Goal: Communication & Community: Answer question/provide support

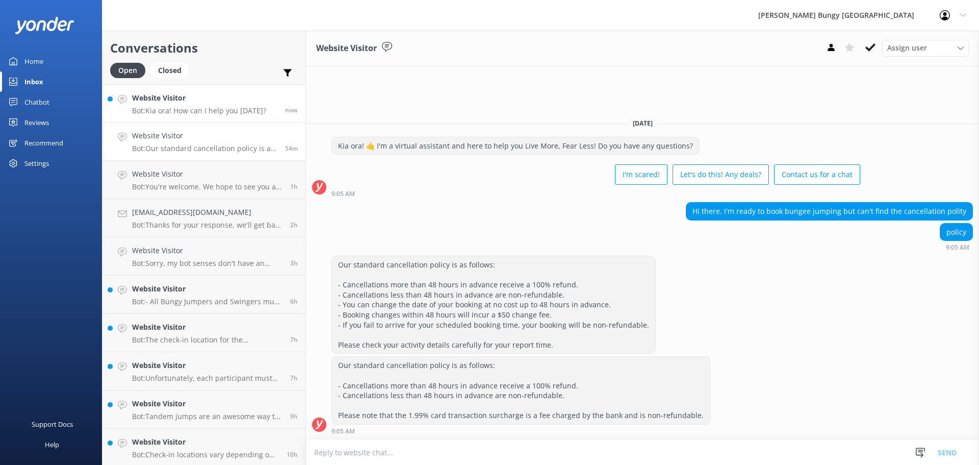
drag, startPoint x: 202, startPoint y: 108, endPoint x: 195, endPoint y: 109, distance: 7.2
click at [202, 108] on p "Bot: Kia ora! How can I help you [DATE]?" at bounding box center [199, 110] width 134 height 9
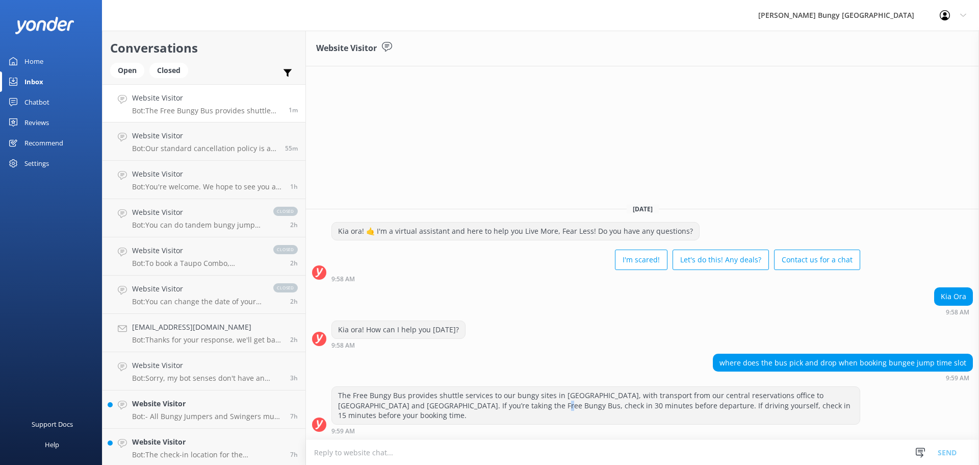
drag, startPoint x: 507, startPoint y: 422, endPoint x: 485, endPoint y: 399, distance: 31.7
click at [504, 420] on div "The Free Bungy Bus provides shuttle services to our bungy sites in Queenstown, …" at bounding box center [596, 405] width 528 height 37
click at [122, 69] on div "Open" at bounding box center [127, 70] width 34 height 15
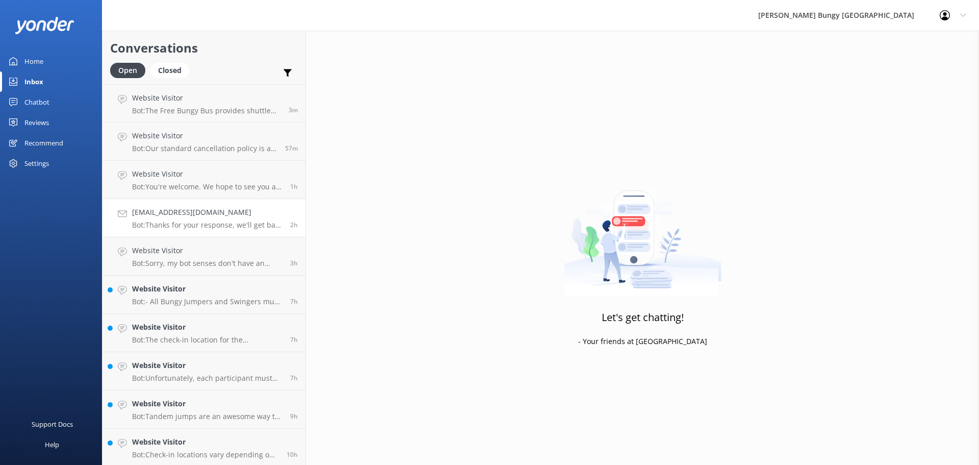
click at [130, 214] on link "Chrisholden2014@gmail.com Bot: Thanks for your response, we'll get back to you …" at bounding box center [203, 218] width 203 height 38
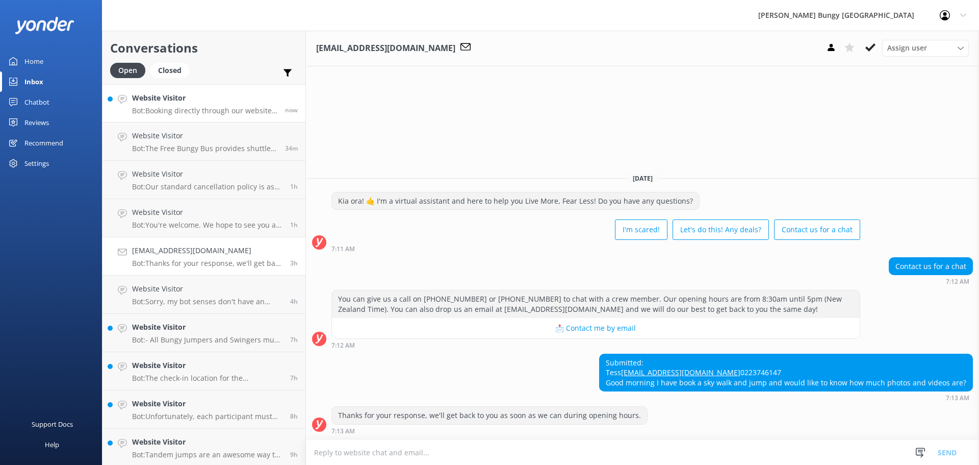
click at [172, 116] on link "Website Visitor Bot: Booking directly through our website always offers the bes…" at bounding box center [203, 103] width 203 height 38
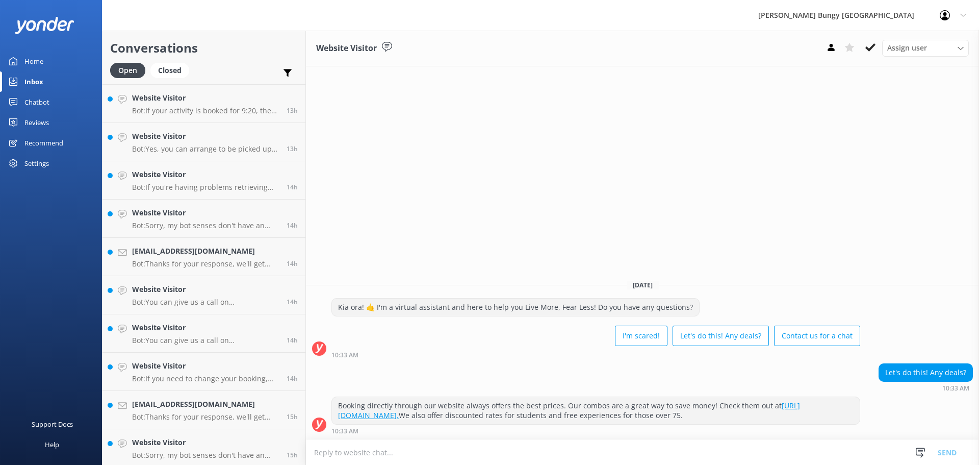
scroll to position [614, 0]
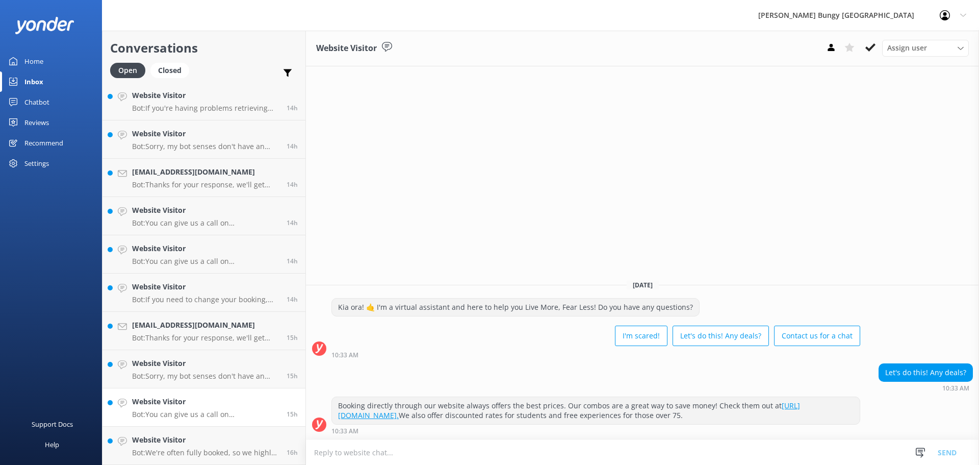
click at [147, 420] on link "Website Visitor Bot: You can give us a call on 0800 286 4958 or +64 3 450 1300 …" at bounding box center [203, 407] width 203 height 38
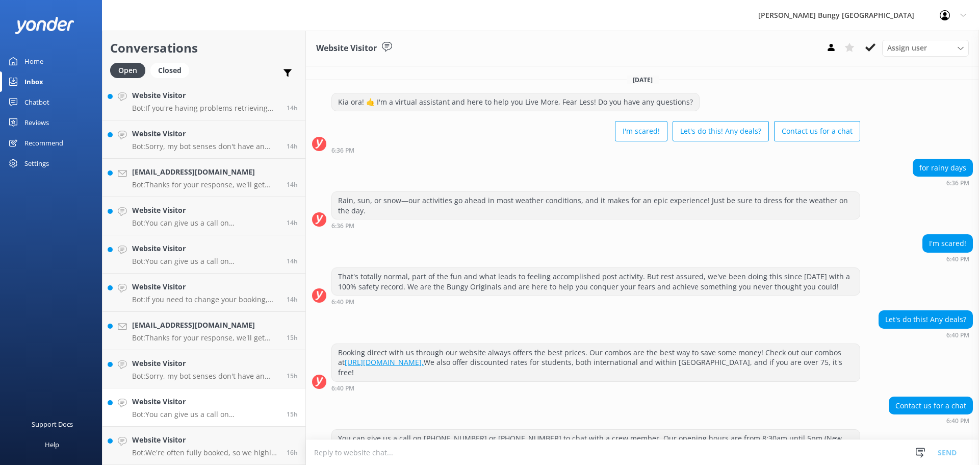
scroll to position [53, 0]
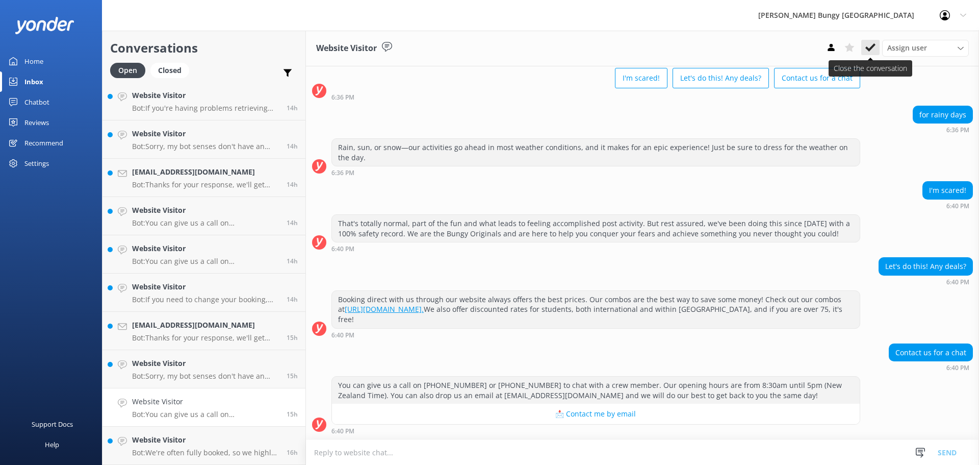
click at [869, 40] on button at bounding box center [870, 47] width 18 height 15
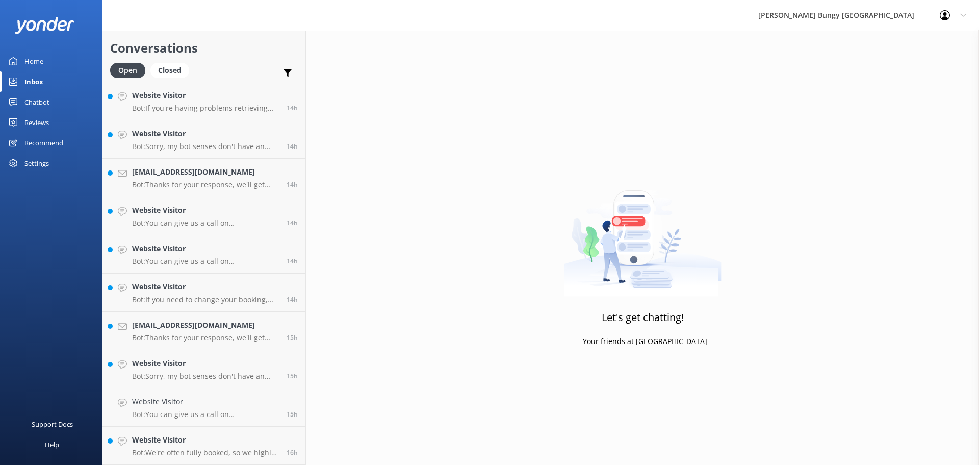
scroll to position [576, 0]
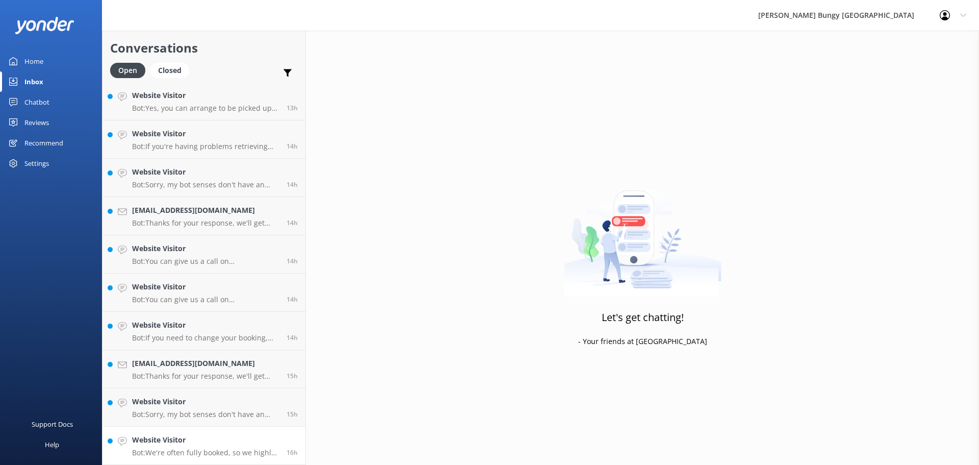
click at [183, 438] on h4 "Website Visitor" at bounding box center [205, 439] width 147 height 11
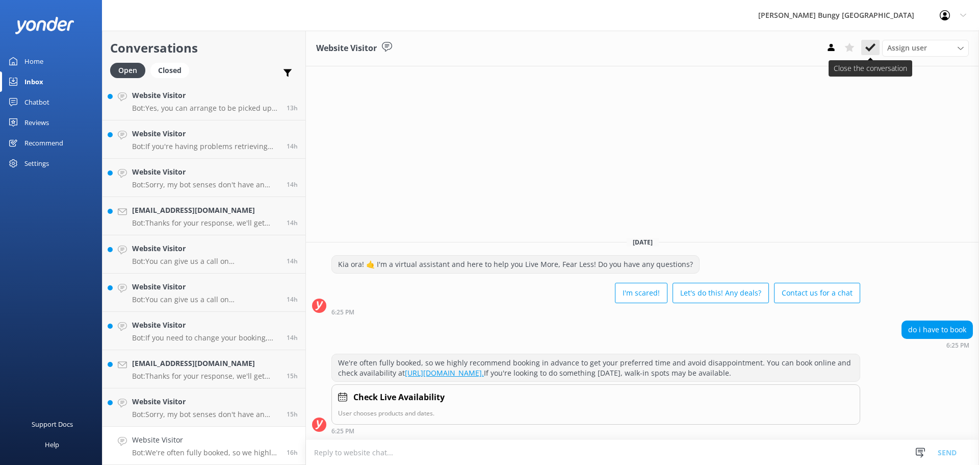
click at [874, 46] on use at bounding box center [870, 47] width 10 height 8
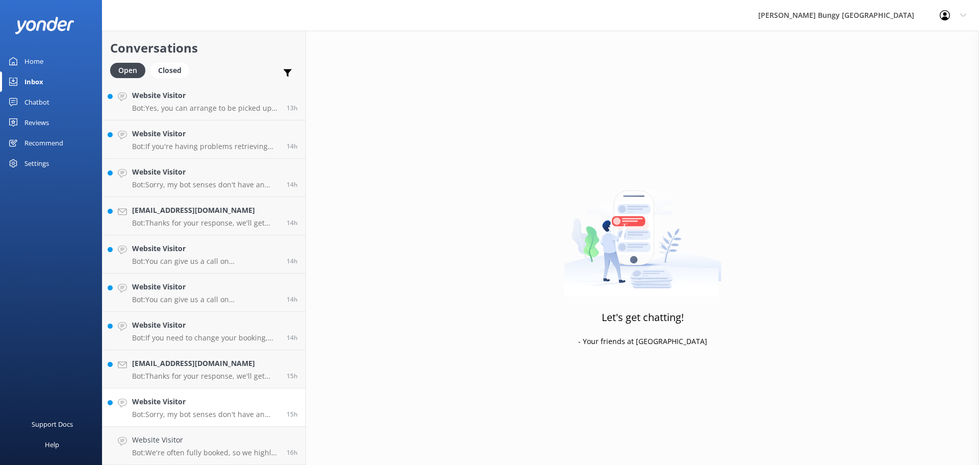
scroll to position [537, 0]
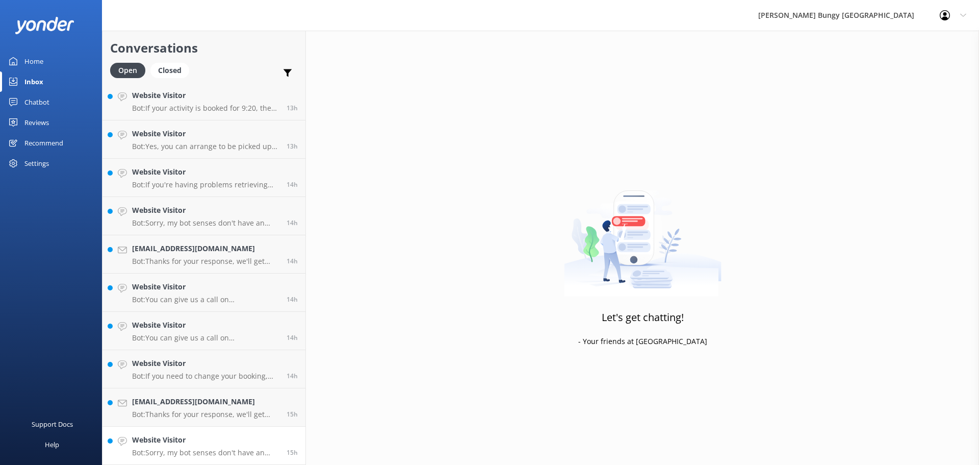
click at [182, 431] on link "Website Visitor Bot: Sorry, my bot senses don't have an answer for that, please…" at bounding box center [203, 445] width 203 height 38
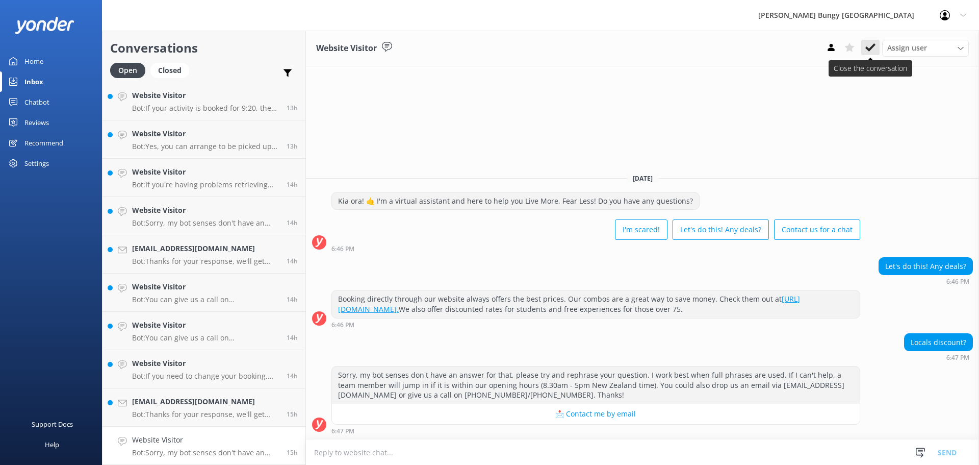
click at [867, 53] on icon at bounding box center [870, 47] width 10 height 10
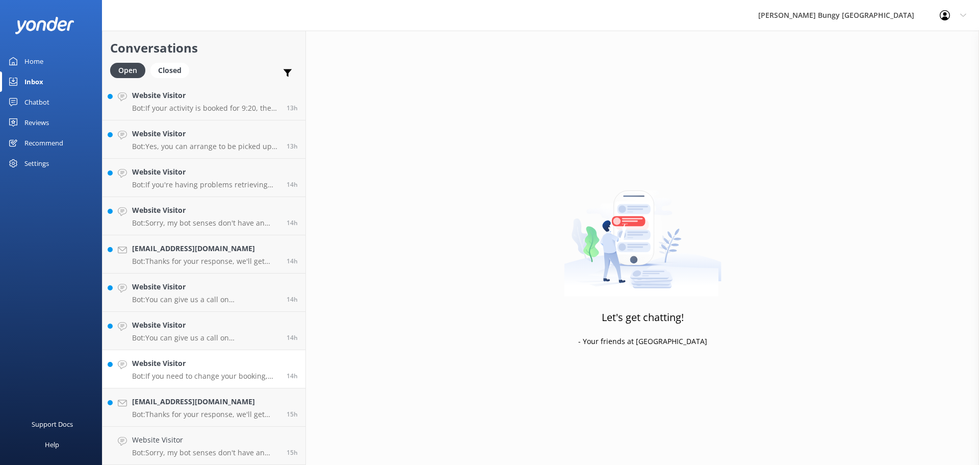
scroll to position [499, 0]
click at [204, 408] on div "Website Visitor Bot: If you need to change your booking, please give us a call …" at bounding box center [205, 407] width 147 height 22
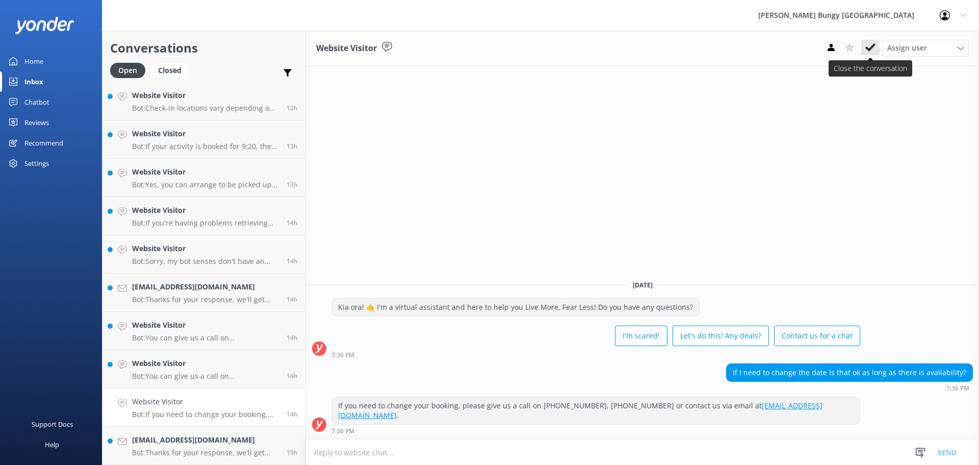
click at [878, 50] on button at bounding box center [870, 47] width 18 height 15
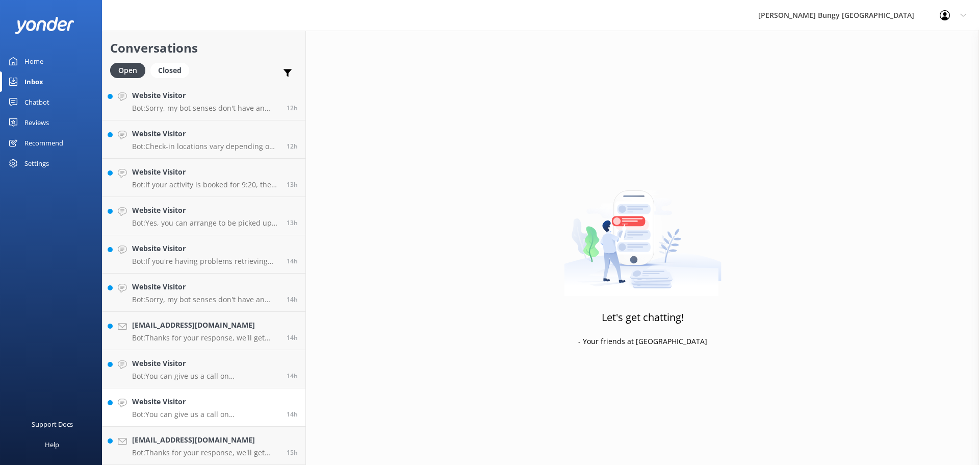
scroll to position [461, 0]
click at [140, 388] on link "Website Visitor Bot: You can give us a call on 0800 286 4958 or +64 3 450 1300 …" at bounding box center [203, 369] width 203 height 38
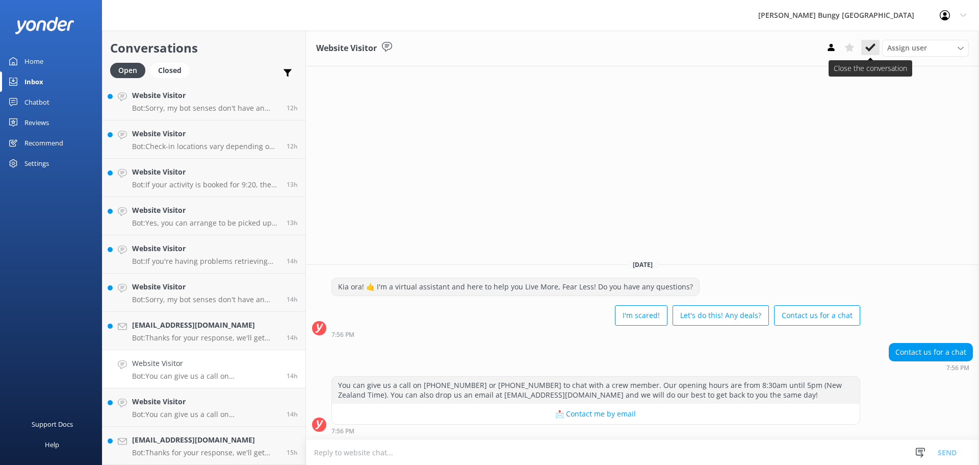
click at [868, 49] on use at bounding box center [870, 47] width 10 height 8
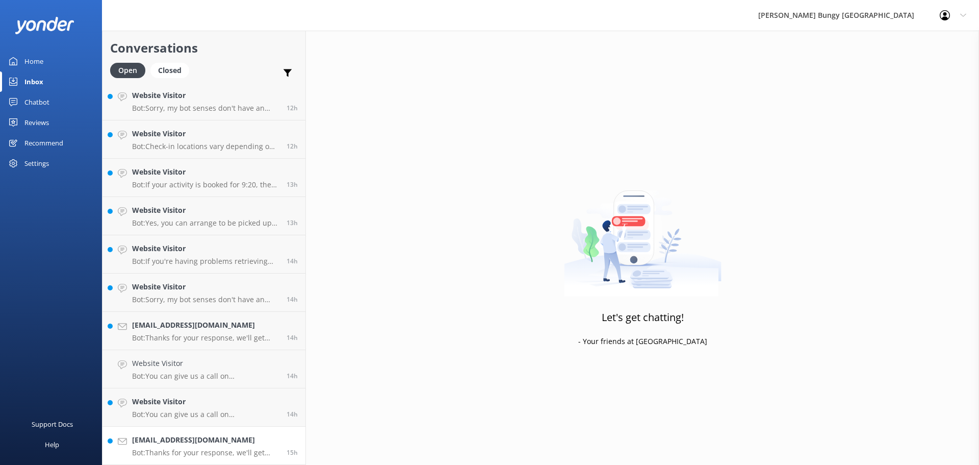
scroll to position [423, 0]
click at [192, 402] on h4 "Website Visitor" at bounding box center [205, 401] width 147 height 11
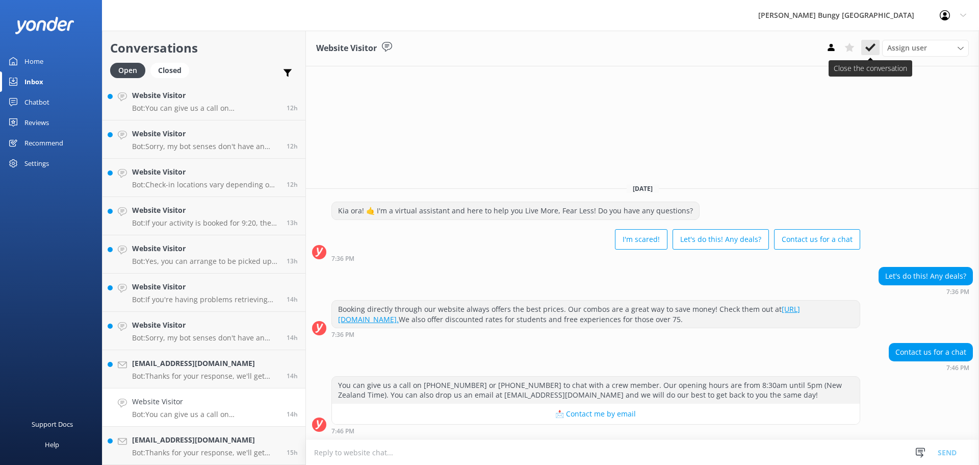
click at [877, 43] on button at bounding box center [870, 47] width 18 height 15
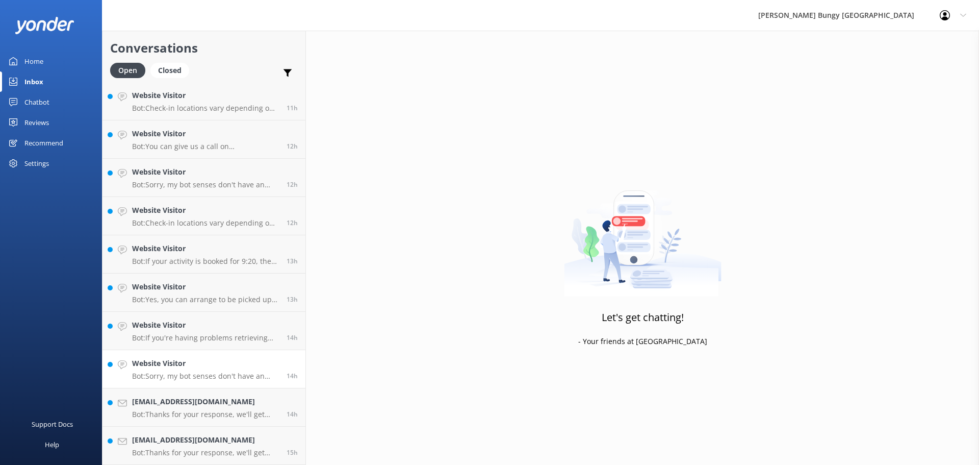
scroll to position [384, 0]
click at [240, 354] on link "Website Visitor Bot: Sorry, my bot senses don't have an answer for that, please…" at bounding box center [203, 369] width 203 height 38
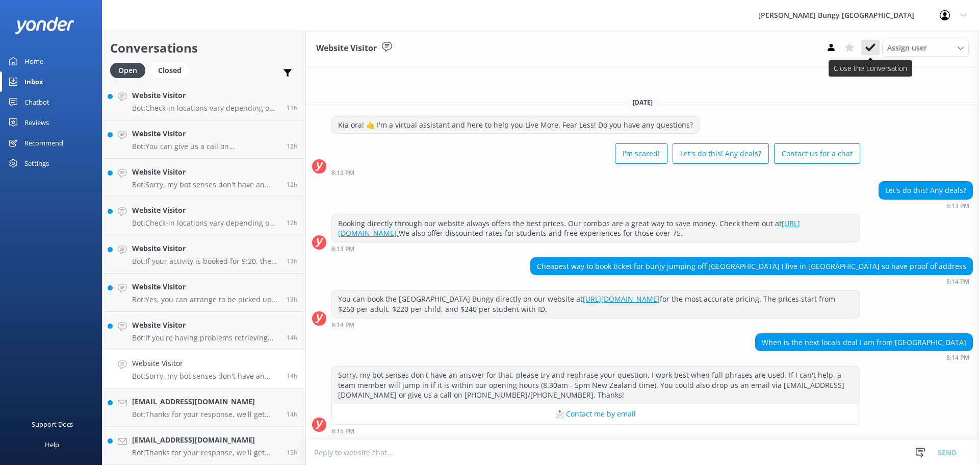
click at [875, 46] on use at bounding box center [870, 47] width 10 height 8
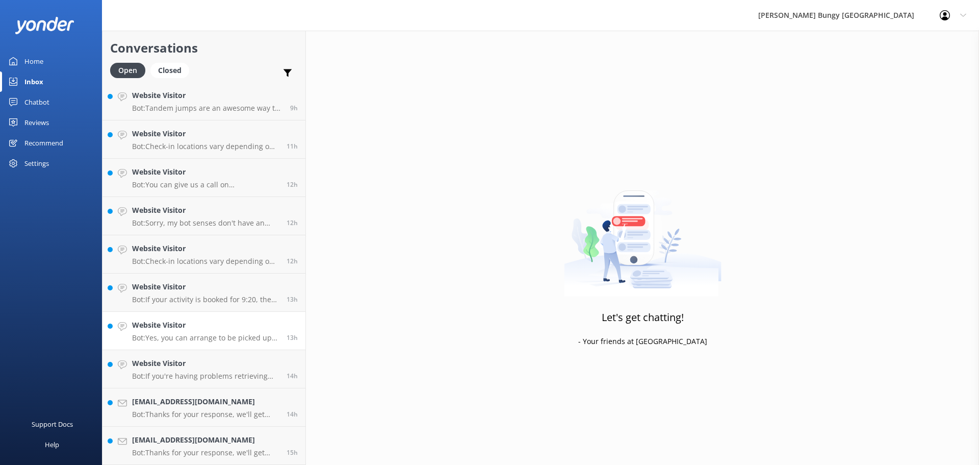
scroll to position [346, 0]
click at [217, 344] on link "Website Visitor Bot: Yes, you can arrange to be picked up from the Kawarau Brid…" at bounding box center [203, 331] width 203 height 38
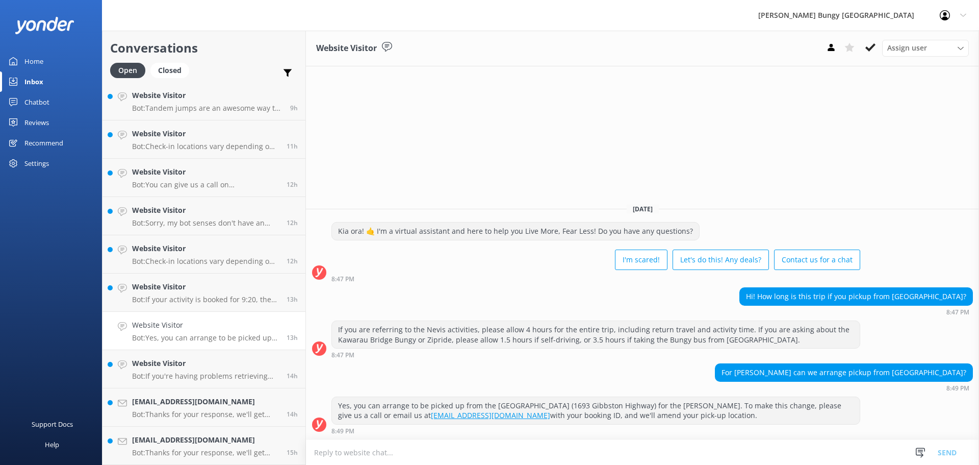
click at [880, 44] on div "Assign user Mike Voyce Michelle Gillard Tech Admin Dan Waugh Res Team Alanna He…" at bounding box center [895, 48] width 147 height 16
click at [871, 44] on icon at bounding box center [870, 47] width 10 height 10
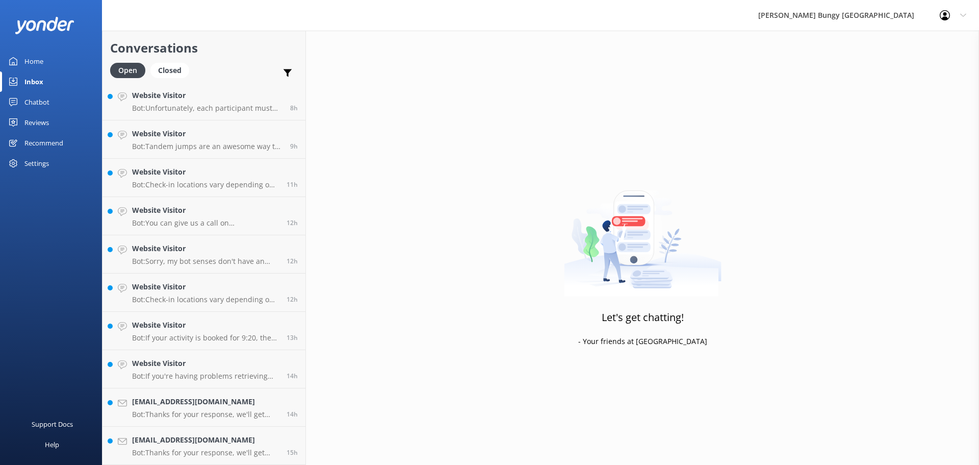
scroll to position [308, 0]
click at [162, 382] on link "Website Visitor Bot: If you're having problems retrieving your photos or videos…" at bounding box center [203, 369] width 203 height 38
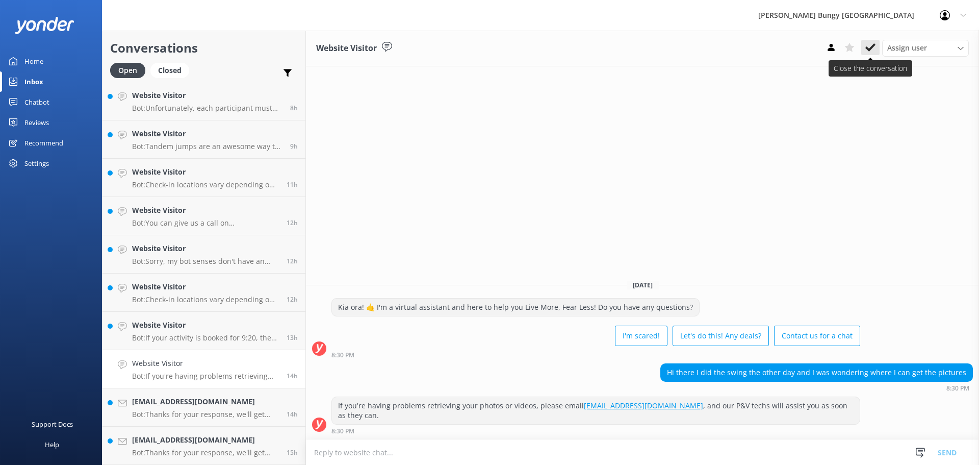
click at [867, 51] on icon at bounding box center [870, 47] width 10 height 10
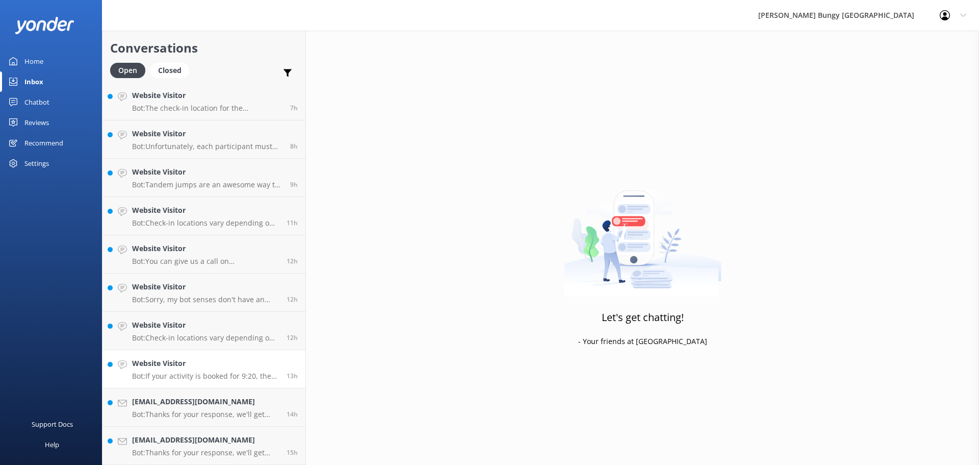
scroll to position [270, 0]
click at [179, 352] on link "Website Visitor Bot: If your activity is booked for 9:20, the bus departure tim…" at bounding box center [203, 369] width 203 height 38
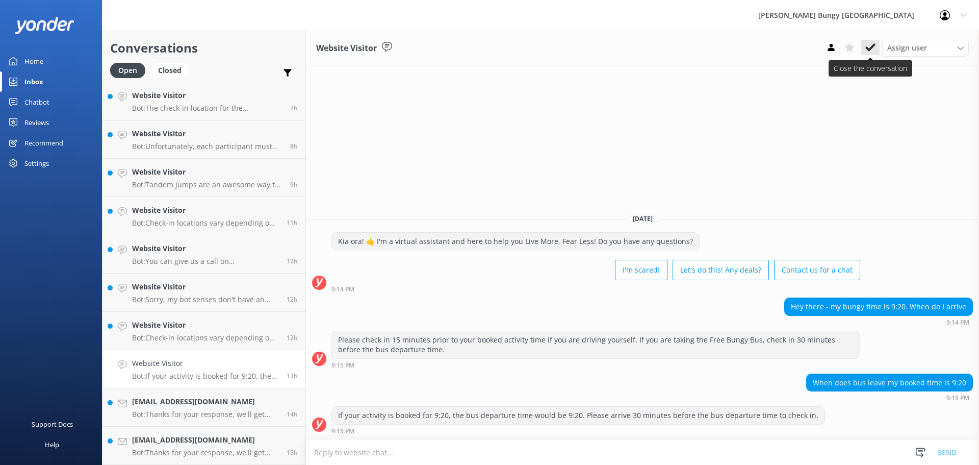
click at [871, 52] on icon at bounding box center [870, 47] width 10 height 10
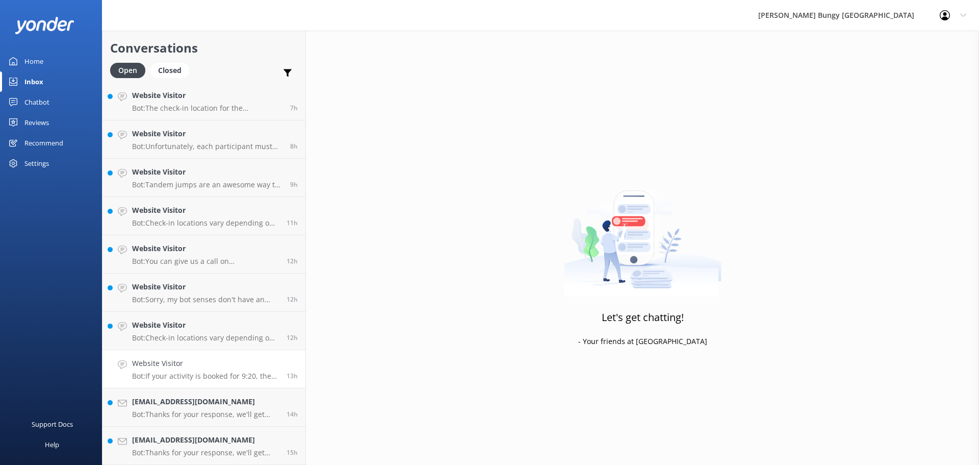
scroll to position [232, 0]
click at [225, 359] on h4 "Website Visitor" at bounding box center [205, 362] width 147 height 11
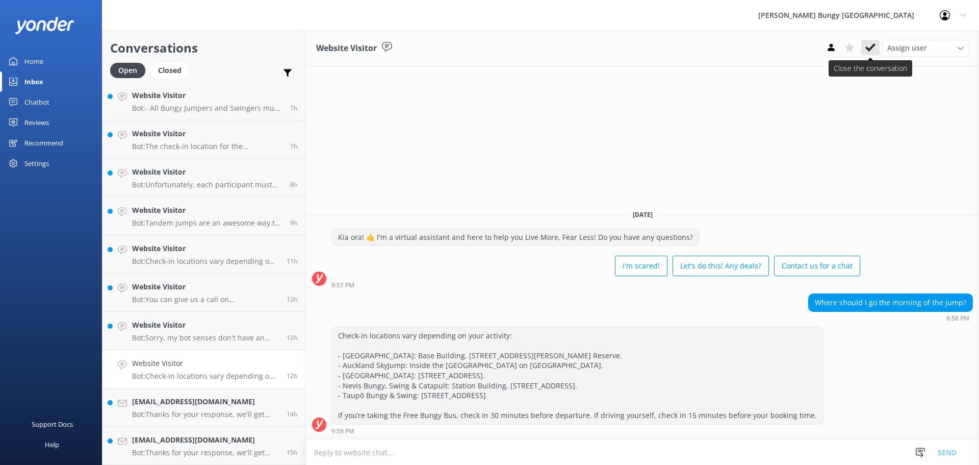
click at [872, 42] on icon at bounding box center [870, 47] width 10 height 10
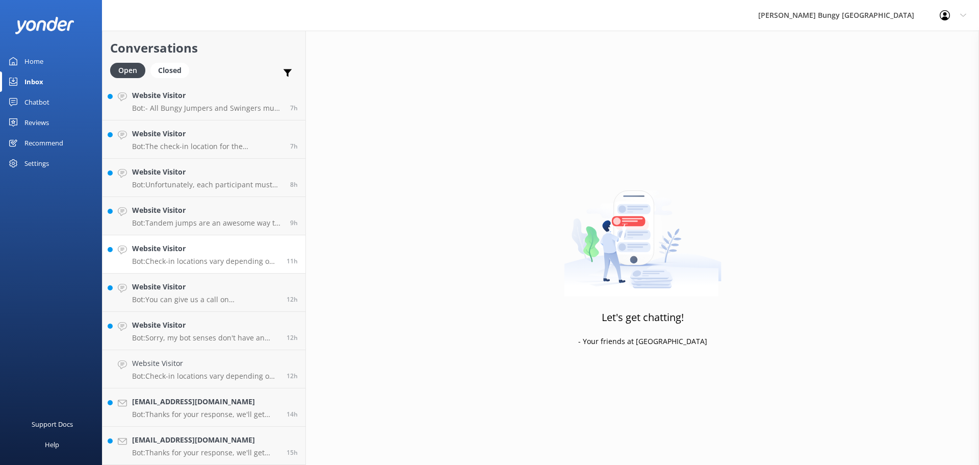
scroll to position [193, 0]
click at [172, 298] on p "Bot: Check-in locations vary depending on your activity: - Auckland Bridge Bung…" at bounding box center [205, 299] width 147 height 9
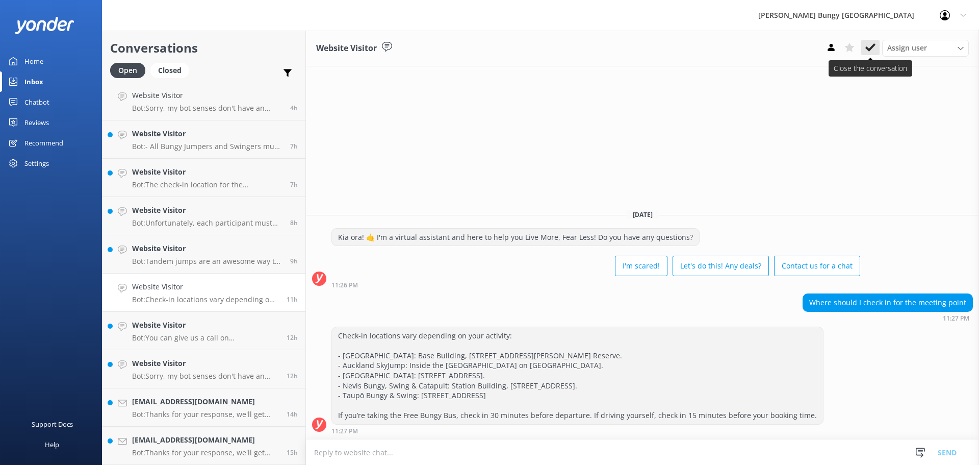
click at [873, 45] on use at bounding box center [870, 47] width 10 height 8
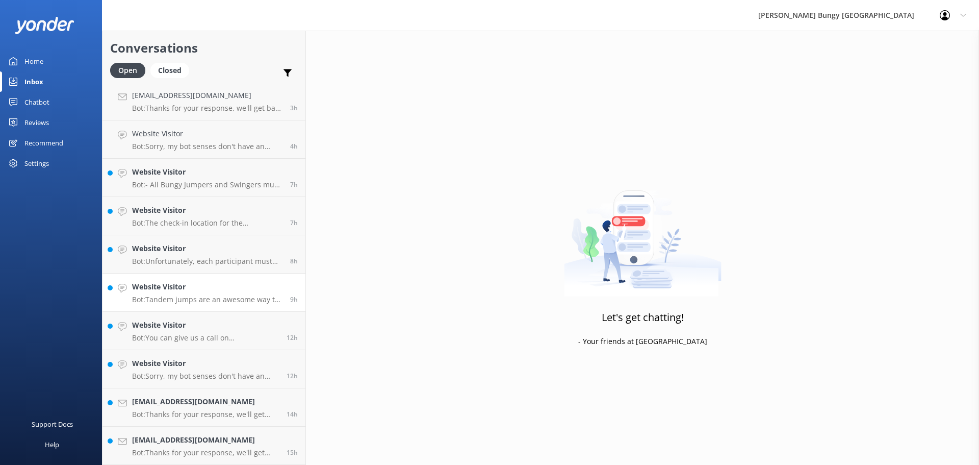
scroll to position [155, 0]
click at [188, 284] on h4 "Website Visitor" at bounding box center [207, 286] width 150 height 11
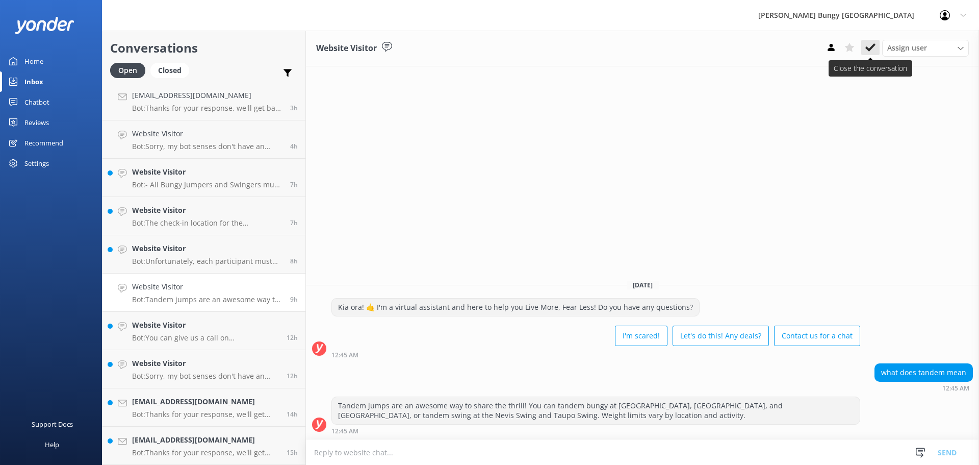
click at [872, 46] on use at bounding box center [870, 47] width 10 height 8
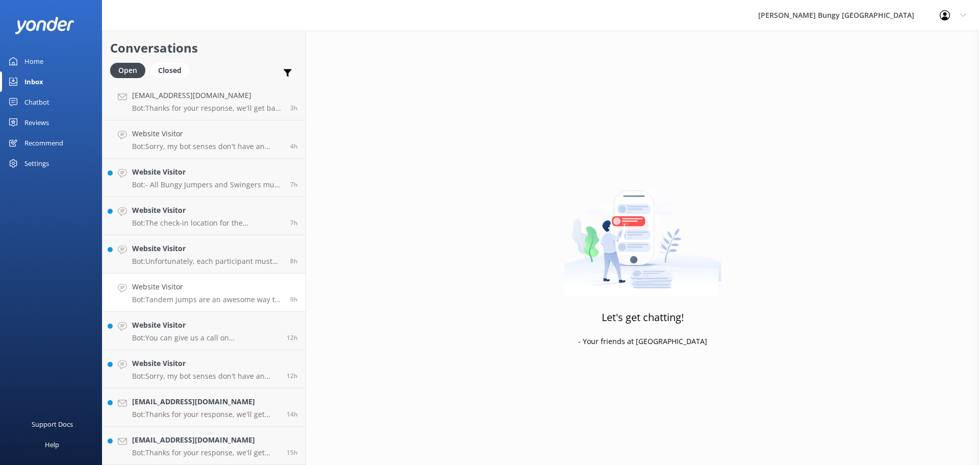
scroll to position [117, 0]
click at [158, 287] on h4 "Website Visitor" at bounding box center [207, 286] width 150 height 11
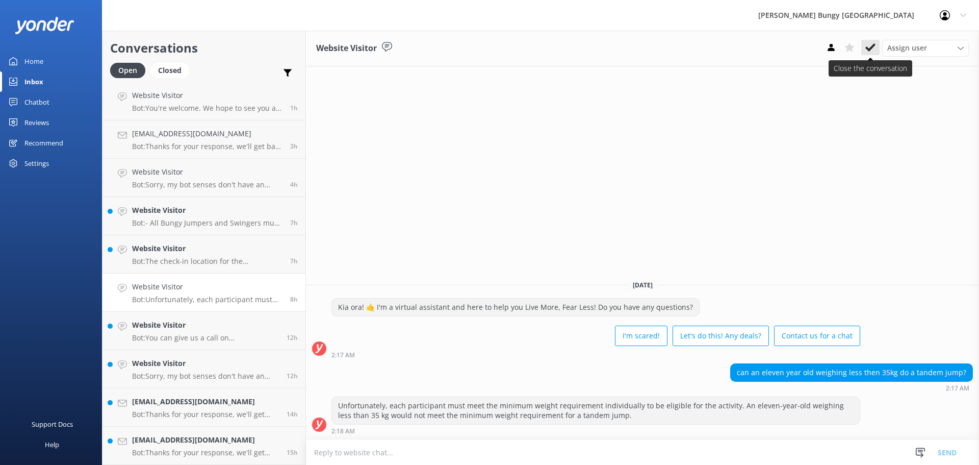
click at [870, 48] on use at bounding box center [870, 47] width 10 height 8
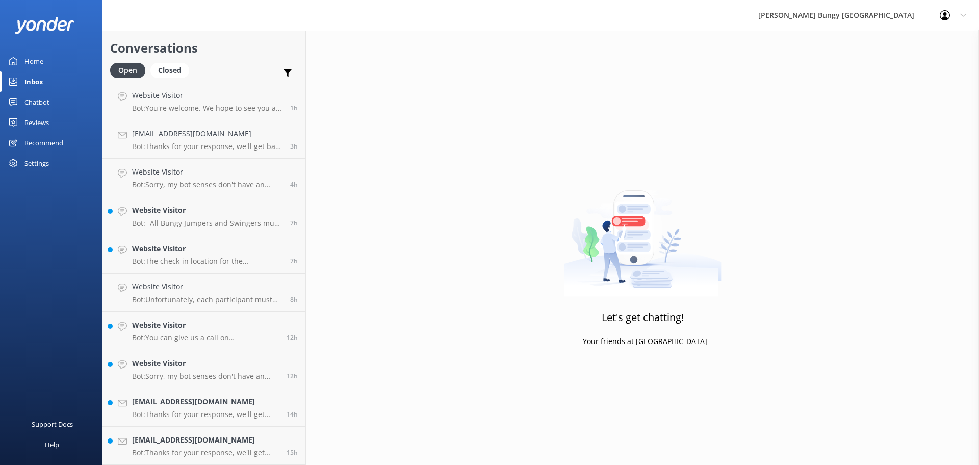
scroll to position [79, 0]
click at [248, 310] on link "Website Visitor Bot: The check-in location for the Auckland Bridge Bungy & Clim…" at bounding box center [203, 292] width 203 height 38
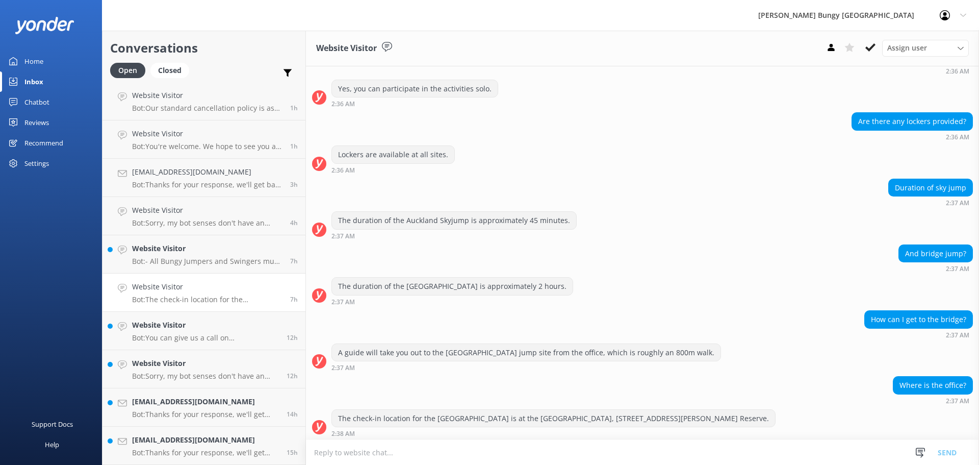
scroll to position [336, 0]
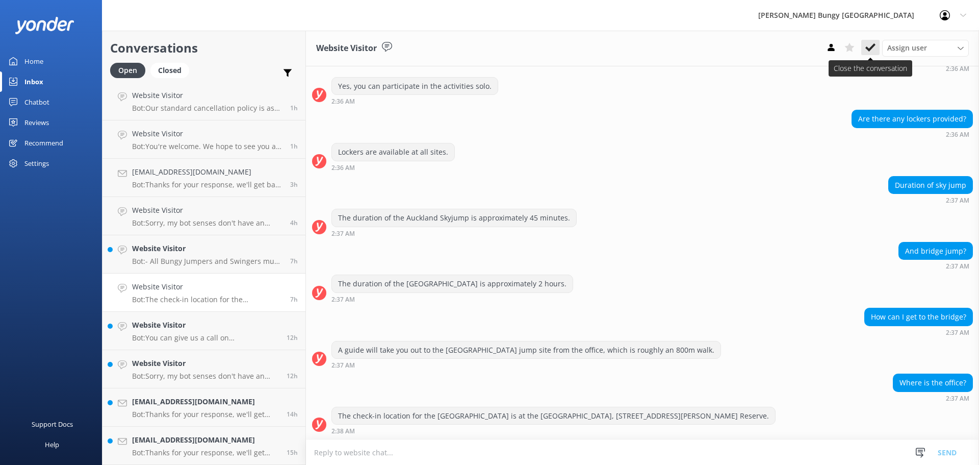
click at [871, 42] on icon at bounding box center [870, 47] width 10 height 10
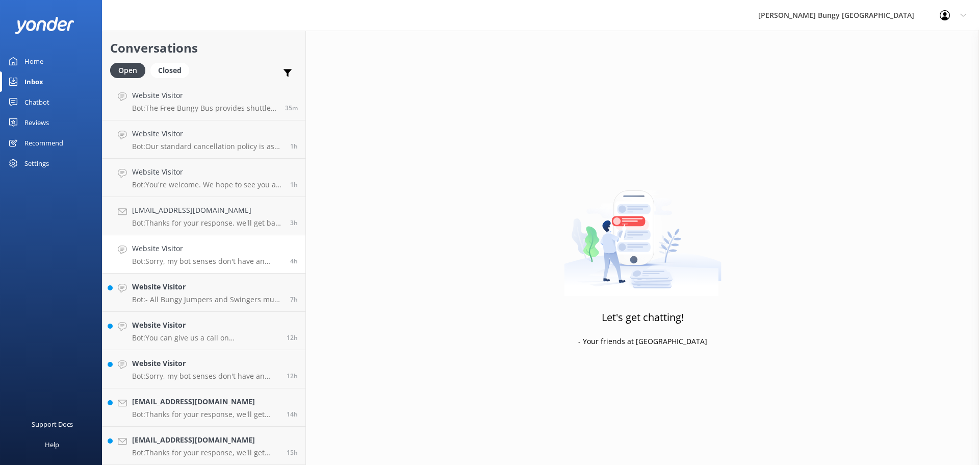
scroll to position [40, 0]
click at [243, 242] on link "Website Visitor Bot: Sorry, my bot senses don't have an answer for that, please…" at bounding box center [203, 254] width 203 height 38
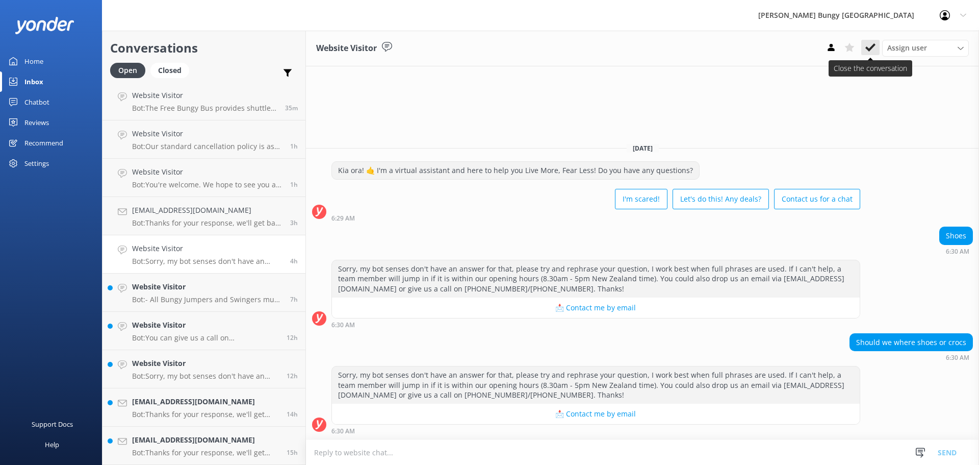
click at [868, 49] on use at bounding box center [870, 47] width 10 height 8
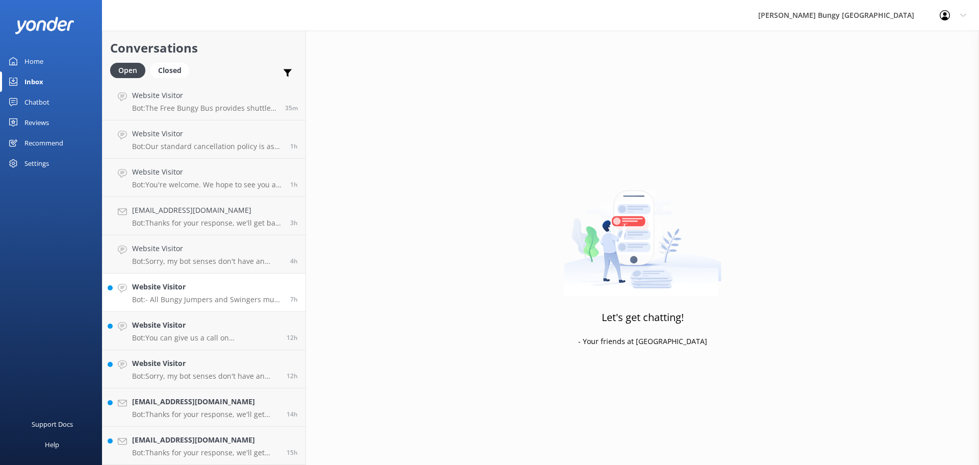
click at [150, 287] on h4 "Website Visitor" at bounding box center [207, 286] width 150 height 11
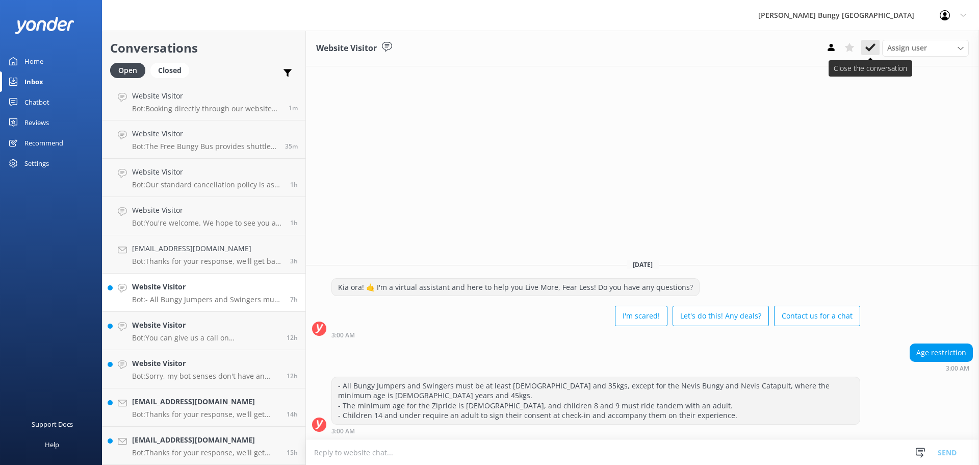
click at [872, 50] on icon at bounding box center [870, 47] width 10 height 10
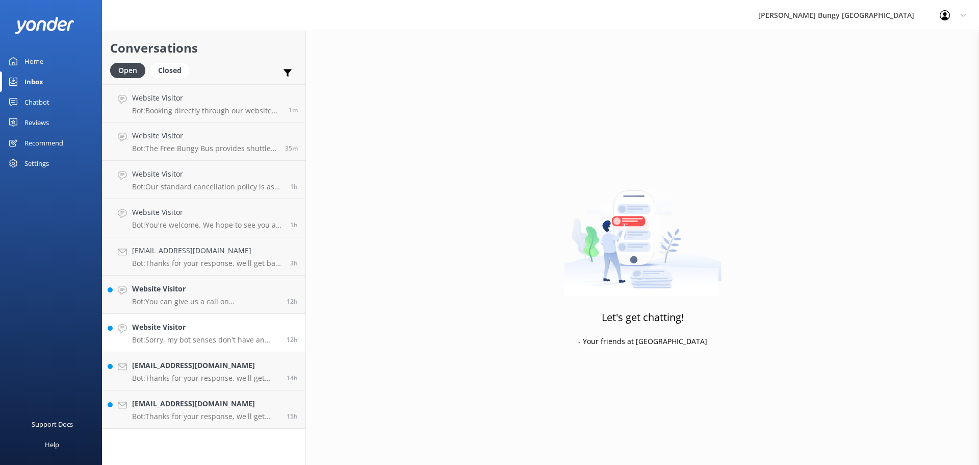
click at [202, 325] on h4 "Website Visitor" at bounding box center [205, 326] width 147 height 11
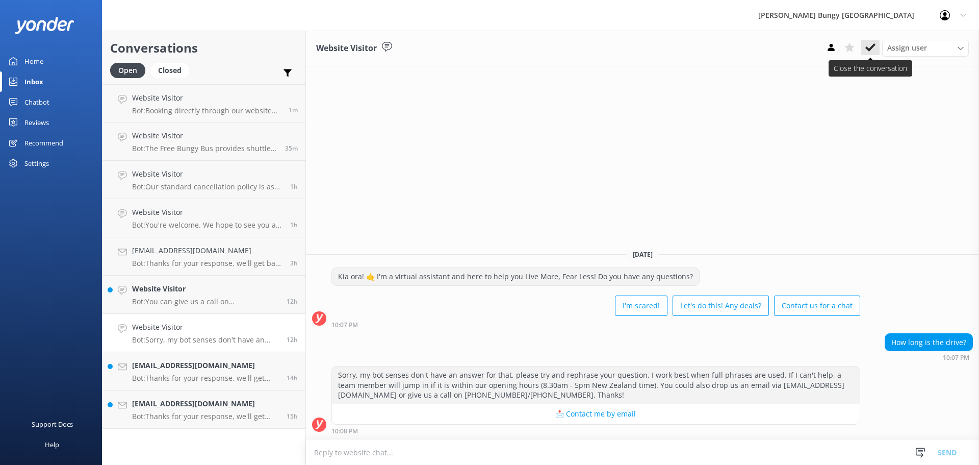
click at [871, 53] on icon at bounding box center [870, 47] width 10 height 10
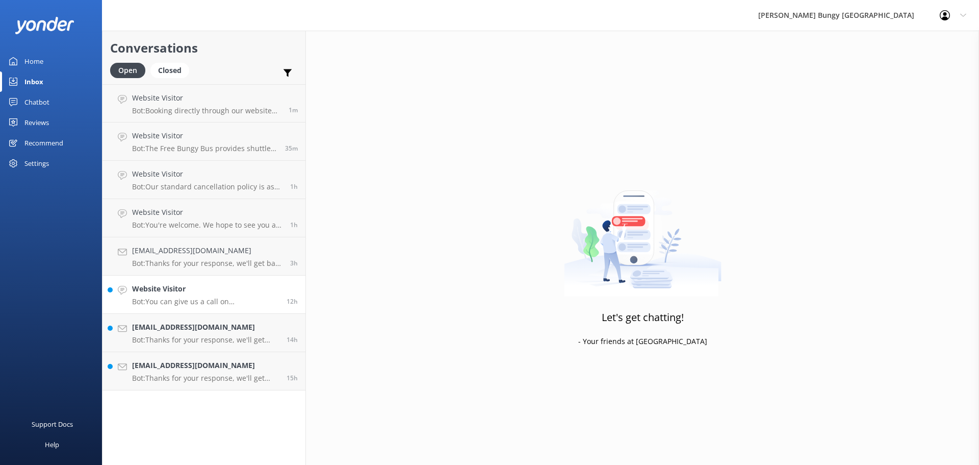
click at [248, 290] on h4 "Website Visitor" at bounding box center [205, 288] width 147 height 11
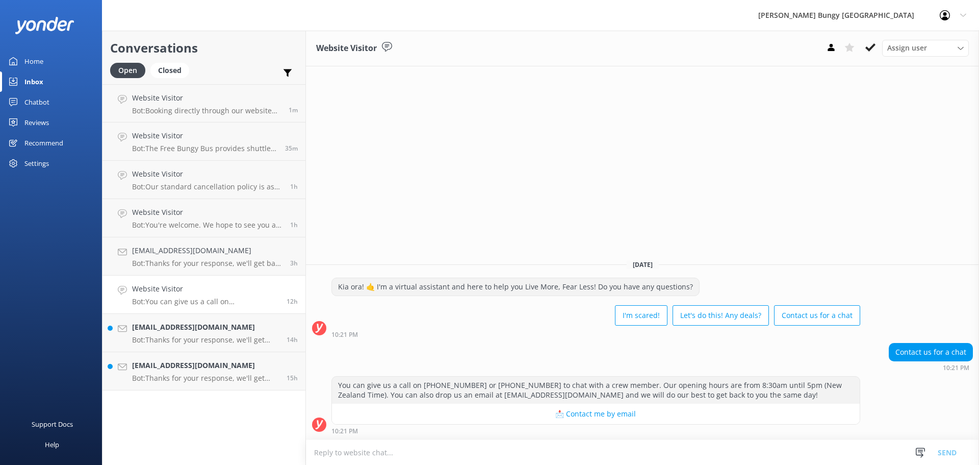
click at [872, 45] on icon at bounding box center [870, 47] width 10 height 10
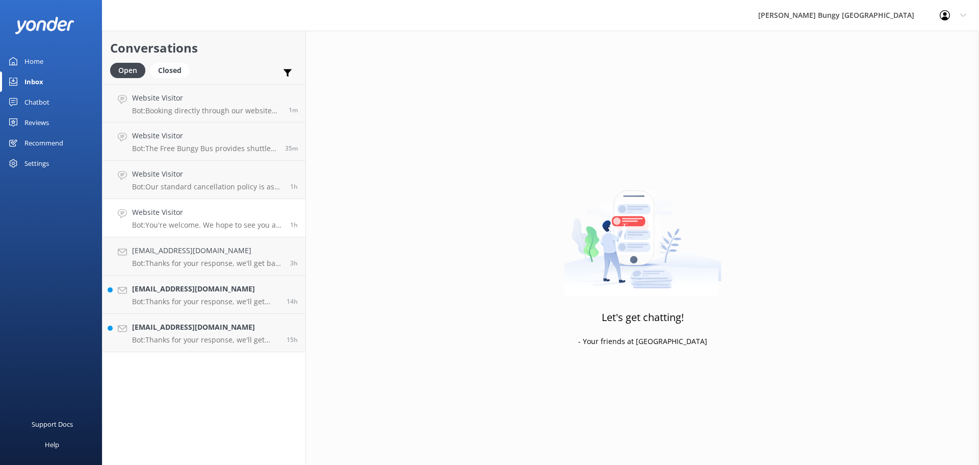
click at [233, 209] on h4 "Website Visitor" at bounding box center [207, 212] width 150 height 11
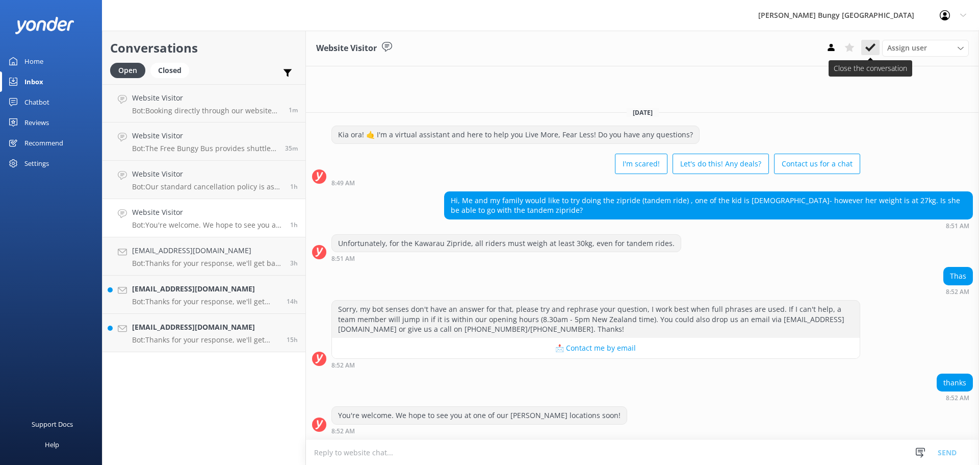
click at [866, 53] on button at bounding box center [870, 47] width 18 height 15
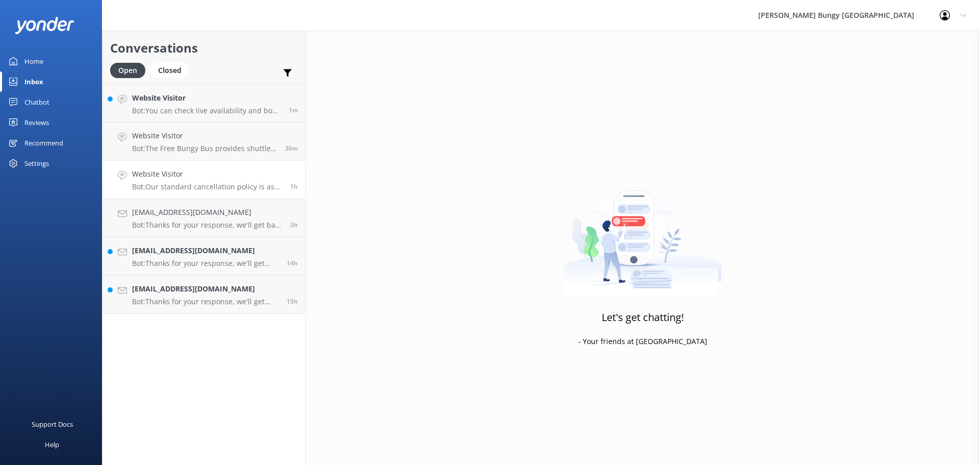
click at [182, 180] on div "Website Visitor Bot: Our standard cancellation policy is as follows: - Cancella…" at bounding box center [207, 179] width 150 height 22
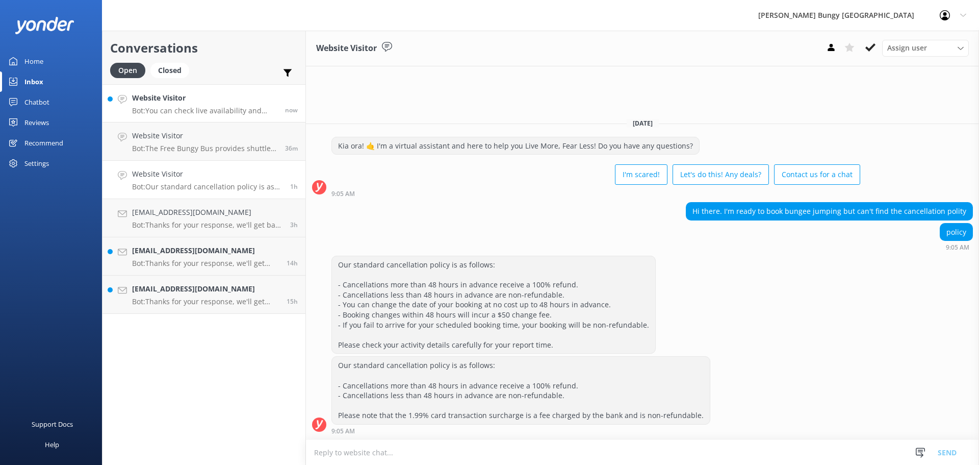
click at [191, 100] on h4 "Website Visitor" at bounding box center [204, 97] width 145 height 11
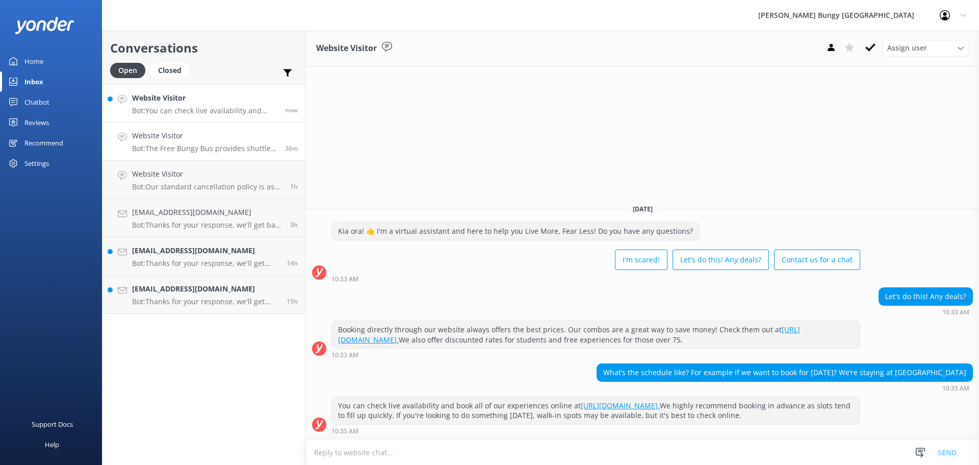
click at [197, 124] on link "Website Visitor Bot: The Free Bungy Bus provides shuttle services to our bungy …" at bounding box center [203, 141] width 203 height 38
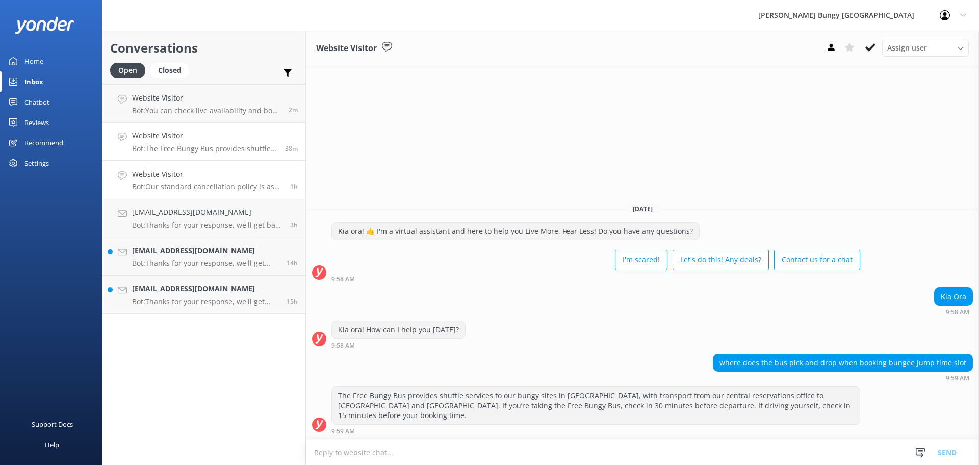
click at [204, 167] on link "Website Visitor Bot: Our standard cancellation policy is as follows: - Cancella…" at bounding box center [203, 180] width 203 height 38
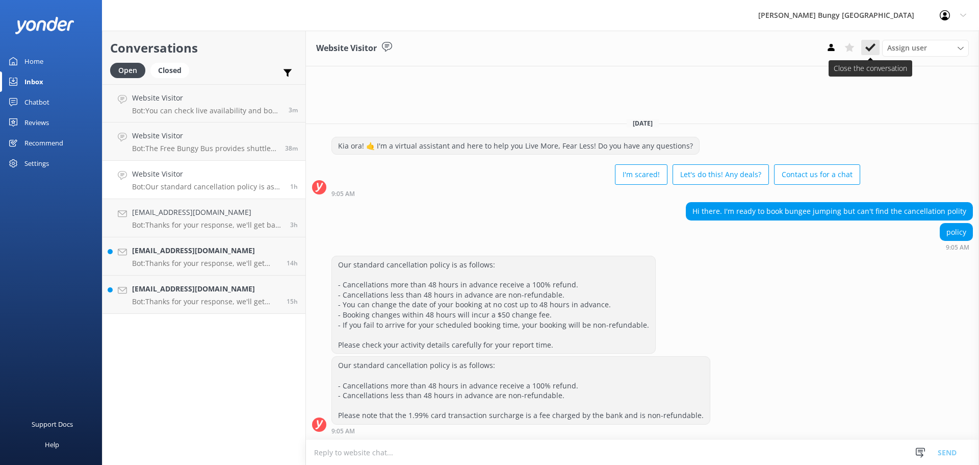
click at [868, 41] on button at bounding box center [870, 47] width 18 height 15
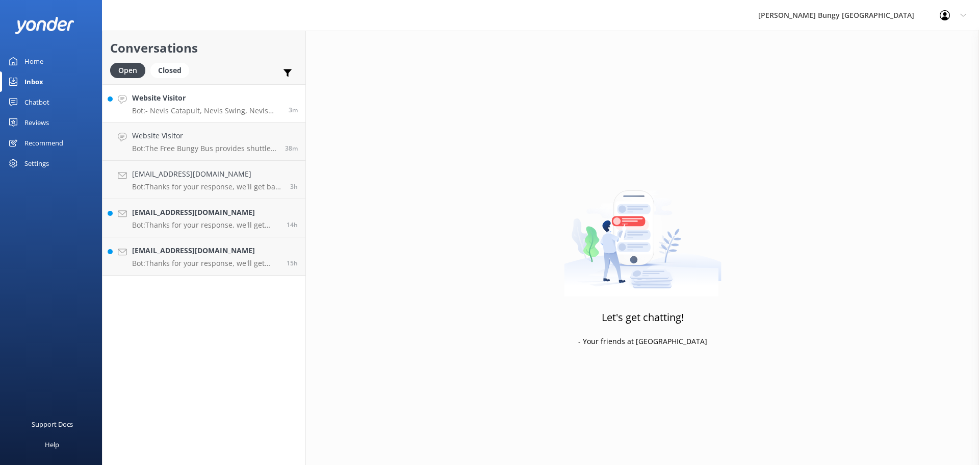
click at [158, 107] on p "Bot: - Nevis Catapult, Nevis Swing, Nevis Bungy: Please allow 4 hours for all N…" at bounding box center [206, 110] width 149 height 9
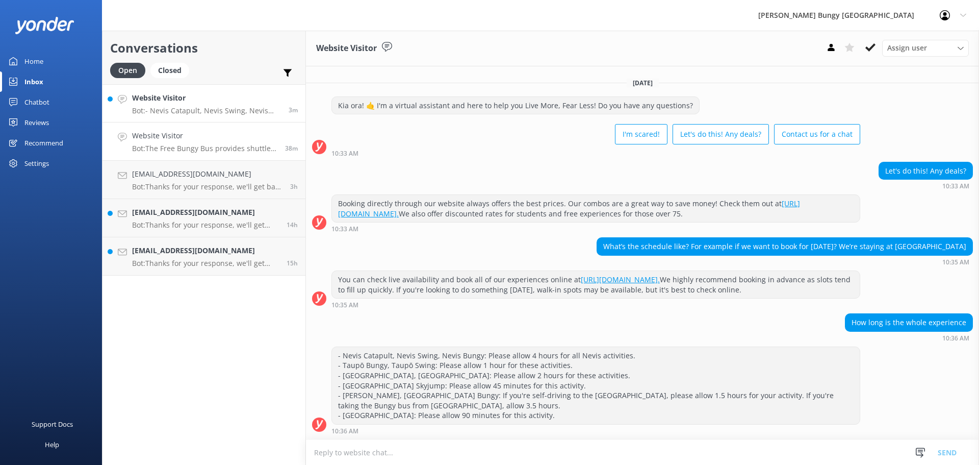
click at [219, 151] on p "Bot: The Free Bungy Bus provides shuttle services to our bungy sites in Queenst…" at bounding box center [204, 148] width 145 height 9
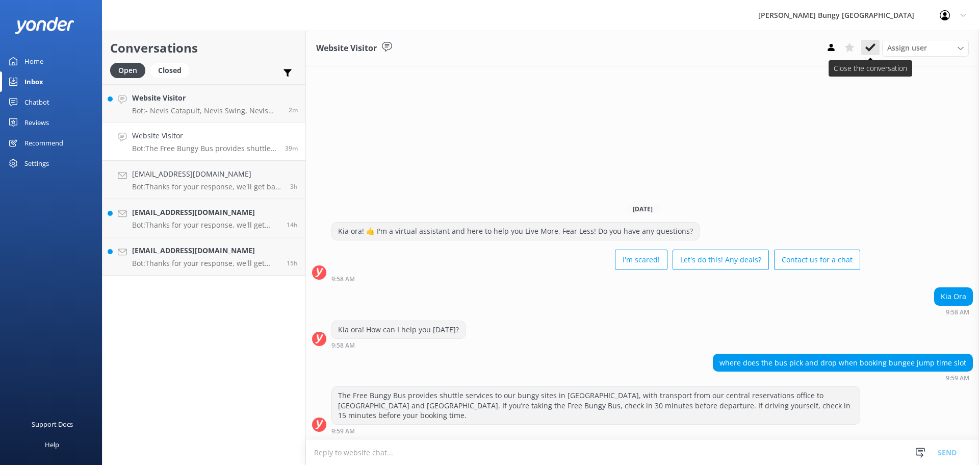
click at [870, 41] on button at bounding box center [870, 47] width 18 height 15
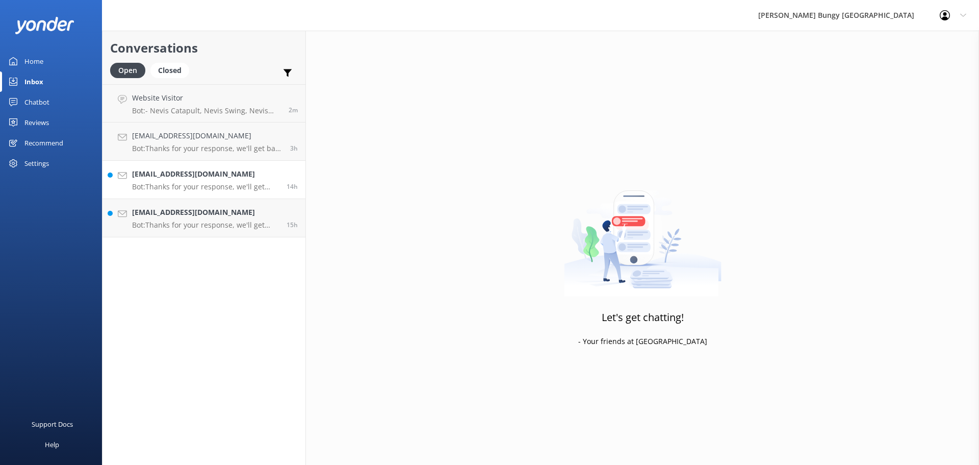
click at [232, 177] on h4 "[EMAIL_ADDRESS][DOMAIN_NAME]" at bounding box center [205, 173] width 147 height 11
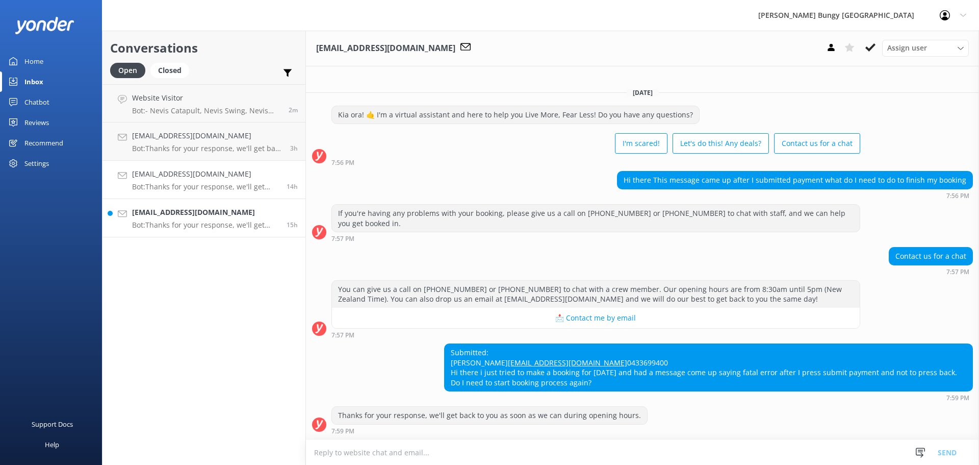
scroll to position [7, 0]
click at [233, 214] on h4 "[EMAIL_ADDRESS][DOMAIN_NAME]" at bounding box center [205, 212] width 147 height 11
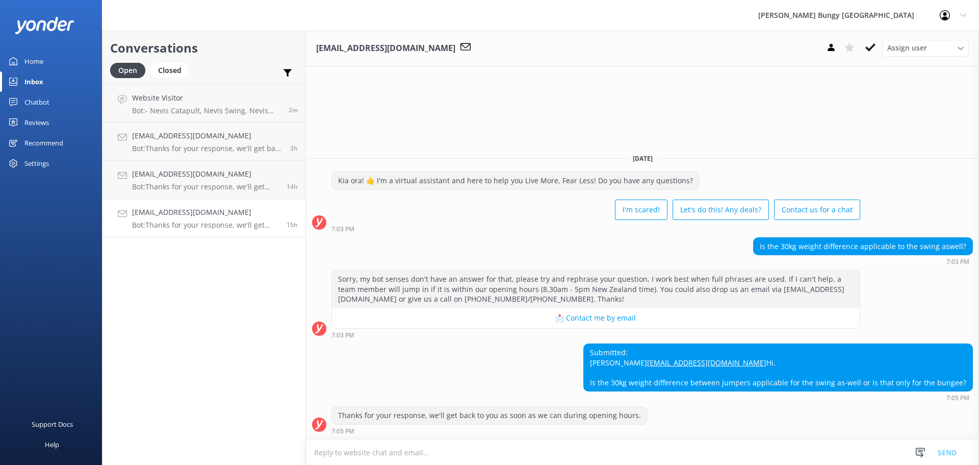
click at [607, 442] on textarea at bounding box center [642, 452] width 673 height 25
click at [320, 445] on textarea "hiya Taylor" at bounding box center [642, 451] width 673 height 25
click at [417, 454] on textarea "[PERSON_NAME]" at bounding box center [642, 451] width 673 height 25
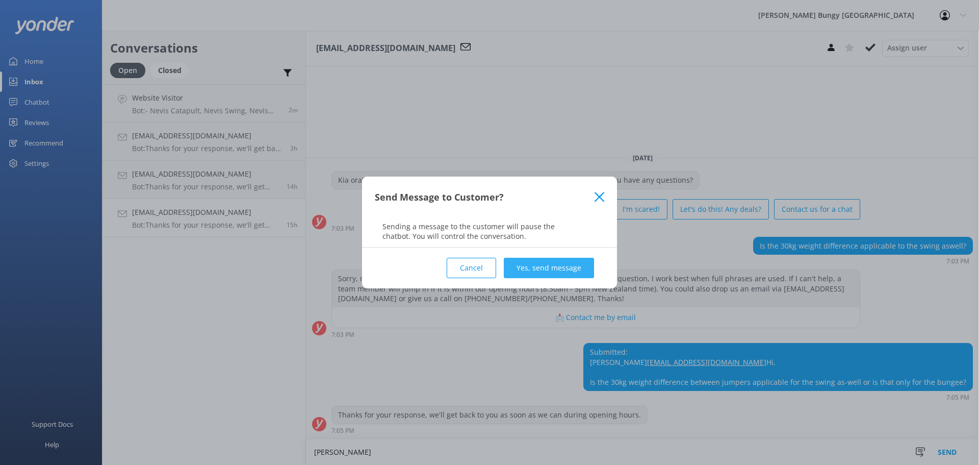
type textarea "[PERSON_NAME]"
click at [533, 266] on button "Yes, send message" at bounding box center [549, 268] width 90 height 20
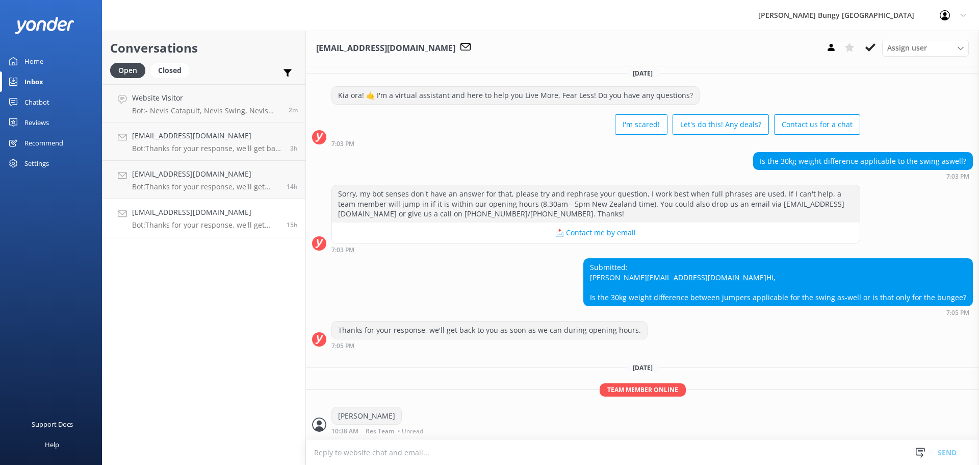
scroll to position [46, 0]
click at [519, 454] on textarea at bounding box center [642, 452] width 673 height 25
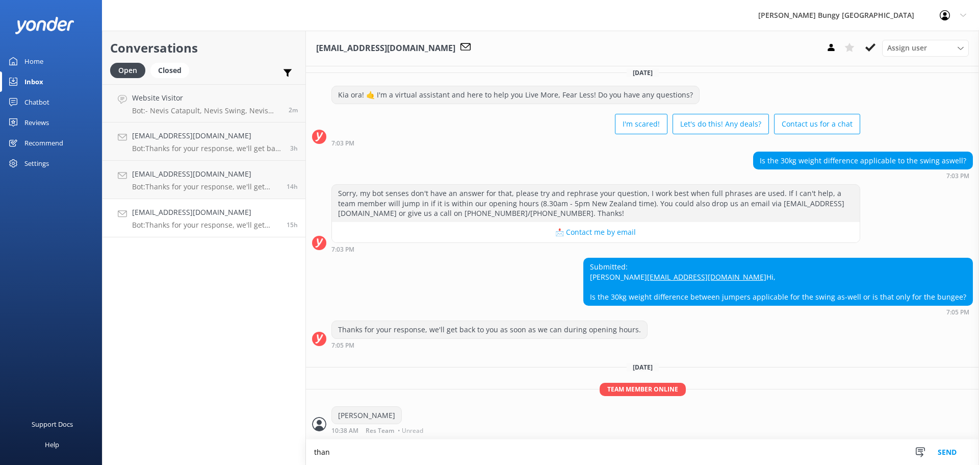
scroll to position [47, 0]
type textarea "thanks for reaching out"
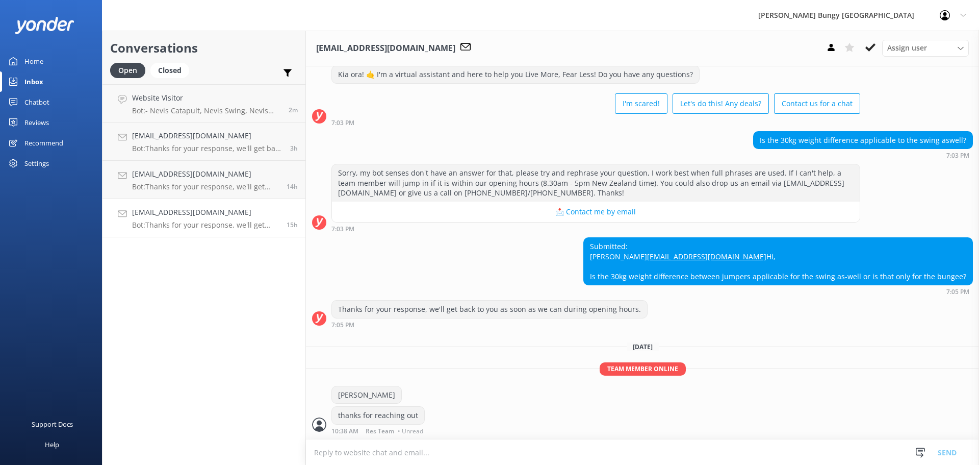
click at [519, 454] on textarea at bounding box center [642, 452] width 673 height 25
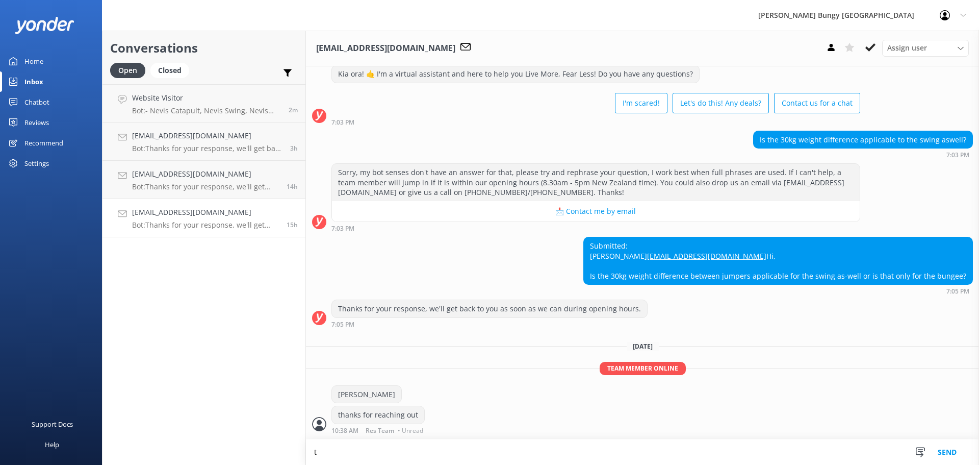
scroll to position [68, 0]
type textarea "t"
click at [606, 454] on textarea "no, there is no 30kg weight difference requirement for the the Swing," at bounding box center [642, 451] width 673 height 25
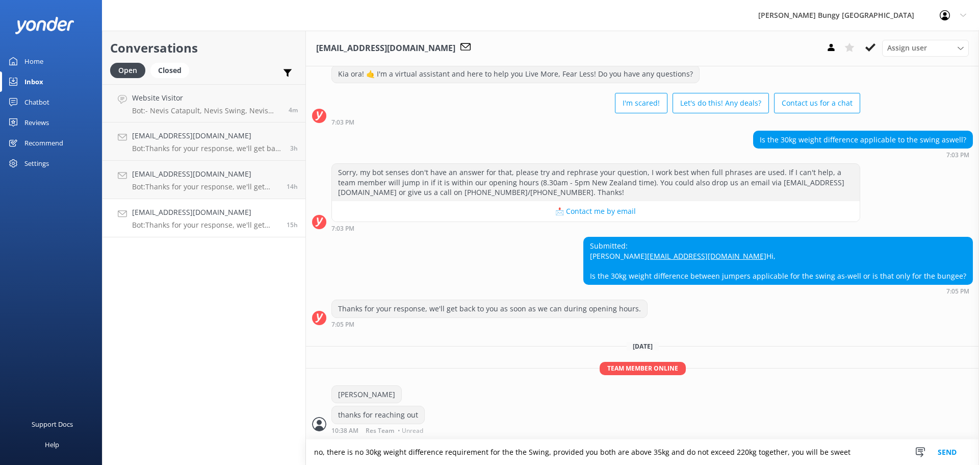
type textarea "no, there is no 30kg weight difference requirement for the the Swing, provided …"
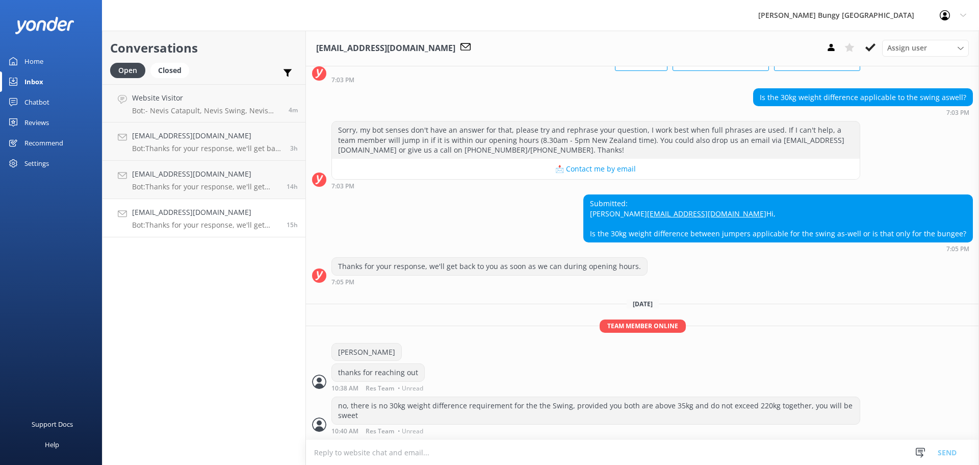
scroll to position [110, 0]
click at [166, 107] on p "Bot: - Nevis Catapult, Nevis Swing, Nevis Bungy: Please allow 4 hours for all N…" at bounding box center [206, 110] width 149 height 9
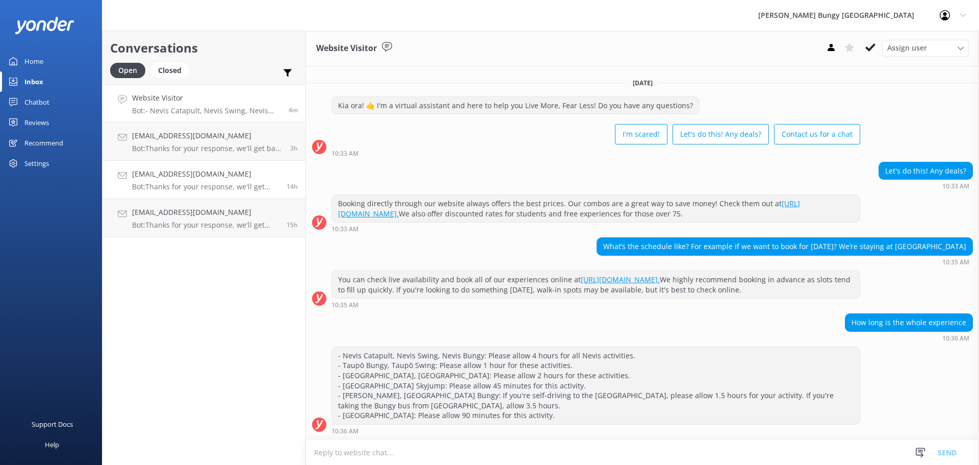
click at [190, 187] on p "Bot: Thanks for your response, we'll get back to you as soon as we can during o…" at bounding box center [205, 186] width 147 height 9
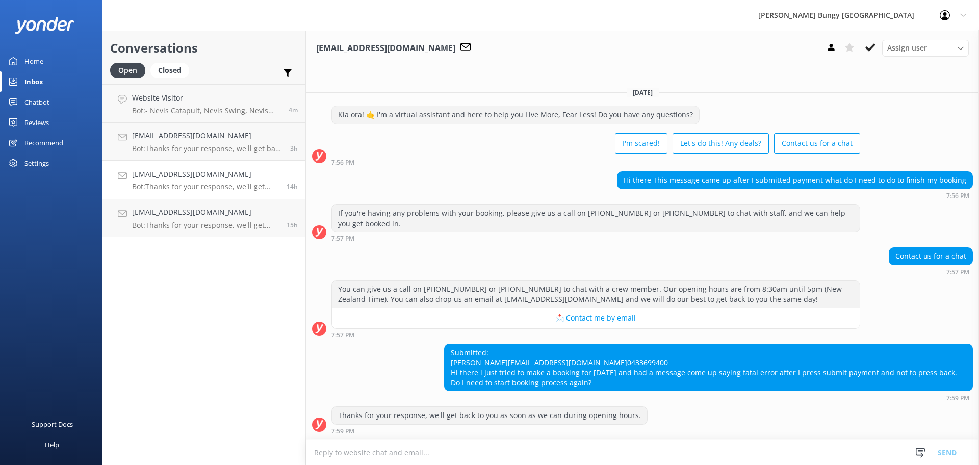
scroll to position [7, 0]
click at [207, 181] on div "Chrisholden2014@gmail.com Bot: Thanks for your response, we'll get back to you …" at bounding box center [207, 179] width 150 height 22
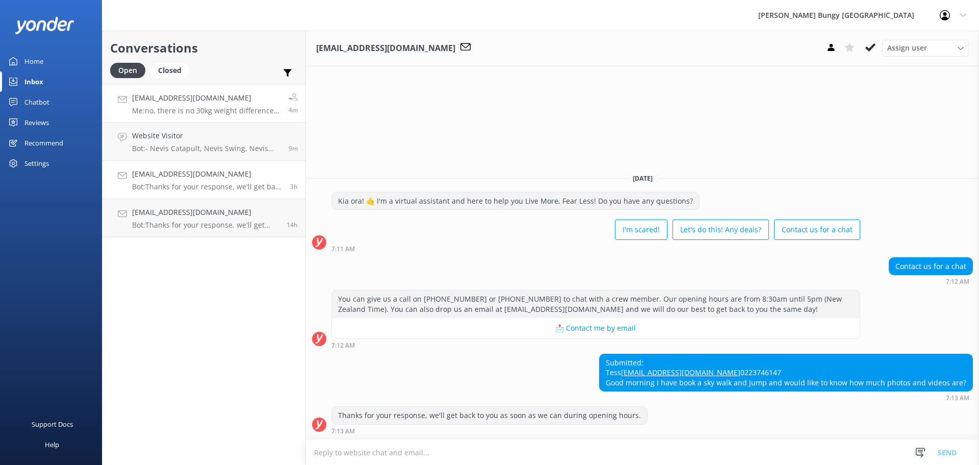
click at [222, 93] on link "tmbelhumeur@gmail.com Me: no, there is no 30kg weight difference requirement fo…" at bounding box center [203, 103] width 203 height 38
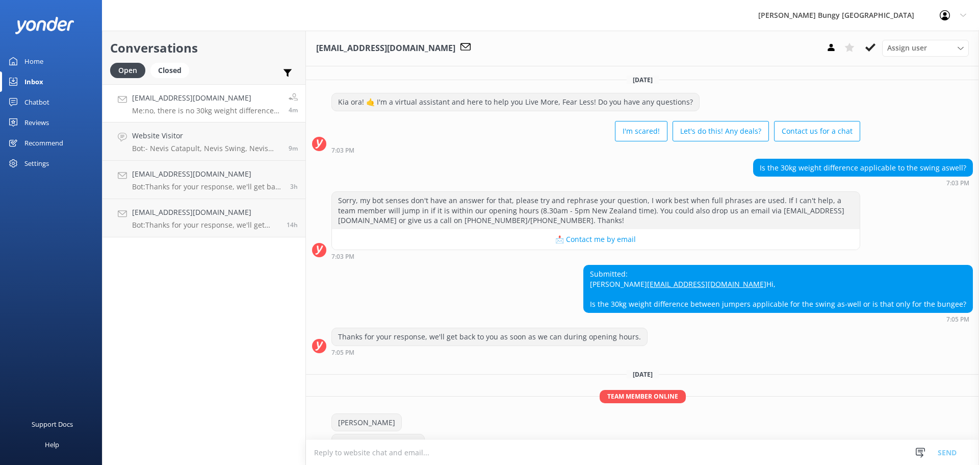
scroll to position [133, 0]
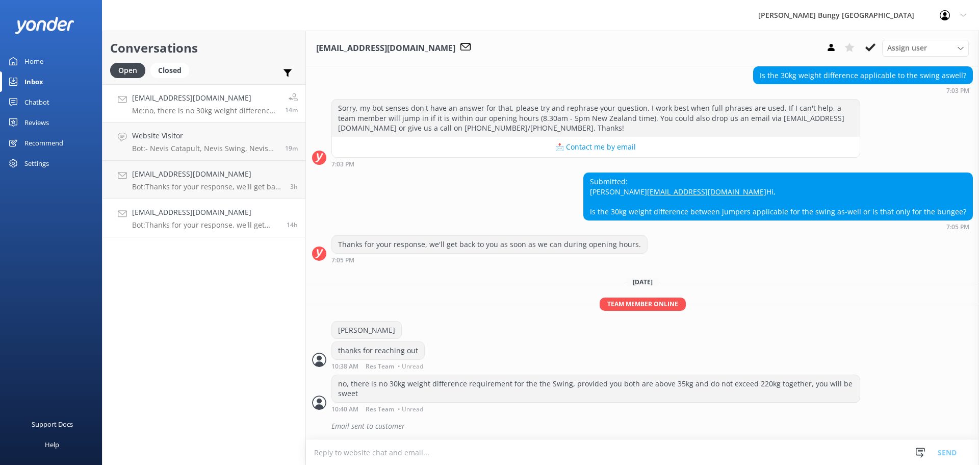
click at [196, 207] on h4 "[EMAIL_ADDRESS][DOMAIN_NAME]" at bounding box center [205, 212] width 147 height 11
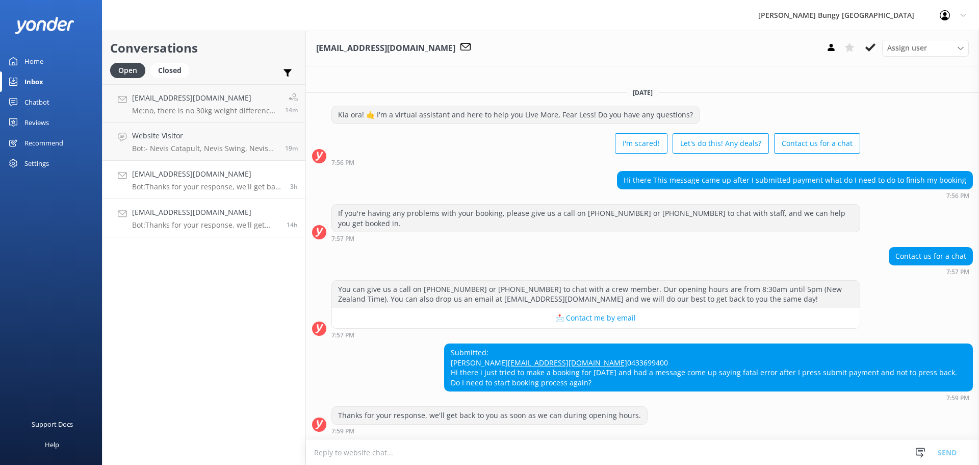
scroll to position [7, 0]
click at [192, 167] on link "Chrisholden2014@gmail.com Bot: Thanks for your response, we'll get back to you …" at bounding box center [203, 180] width 203 height 38
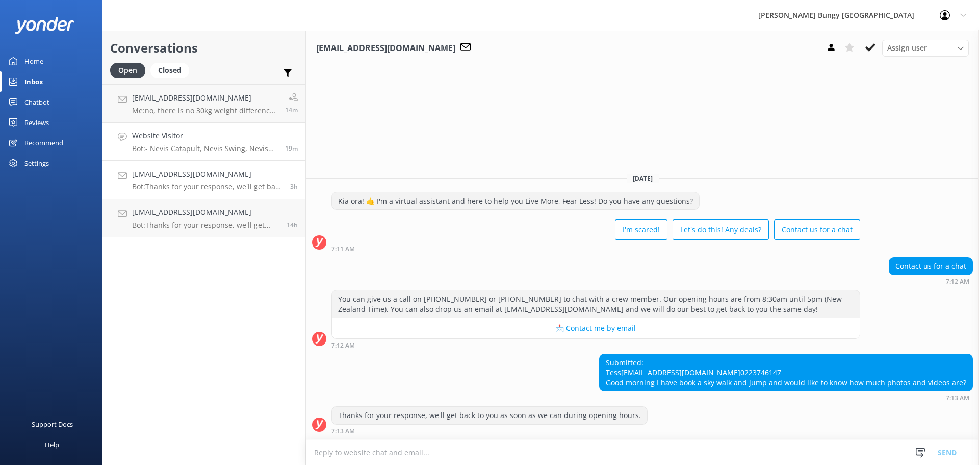
click at [197, 140] on h4 "Website Visitor" at bounding box center [204, 135] width 145 height 11
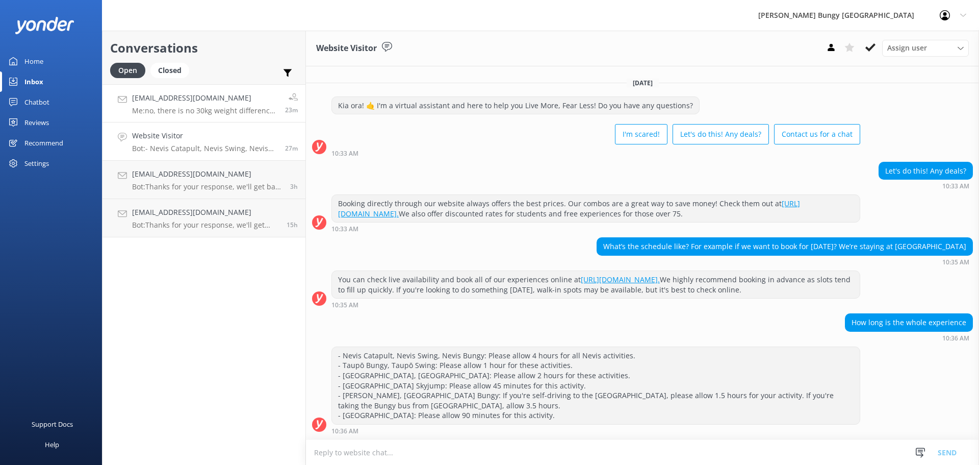
click at [188, 113] on p "Me: no, there is no 30kg weight difference requirement for the the Swing, provi…" at bounding box center [204, 110] width 145 height 9
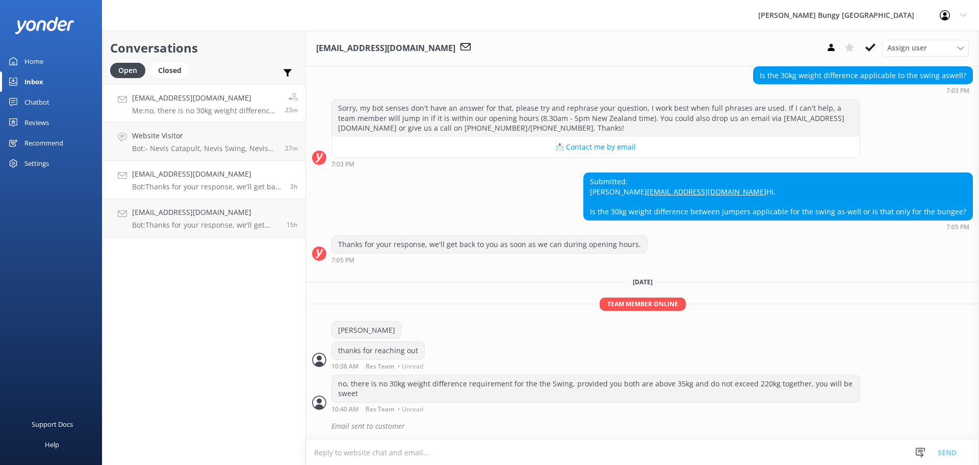
scroll to position [133, 0]
click at [196, 165] on link "Chrisholden2014@gmail.com Bot: Thanks for your response, we'll get back to you …" at bounding box center [203, 180] width 203 height 38
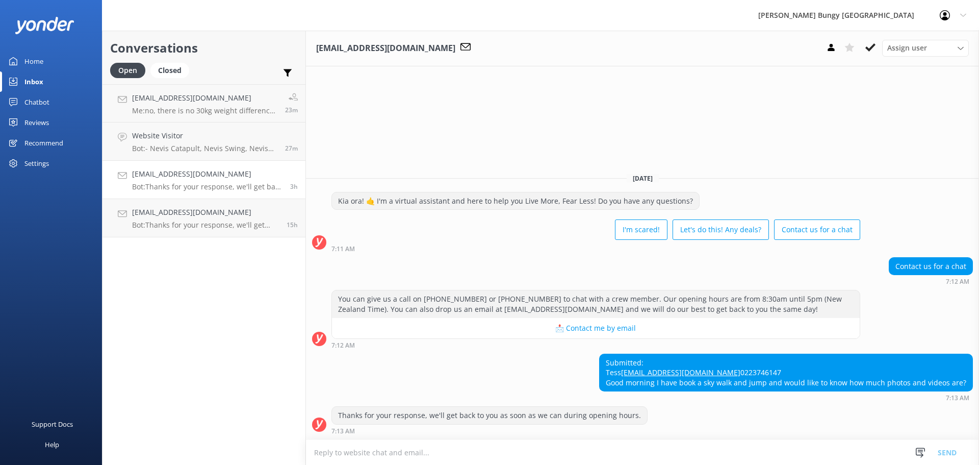
click at [700, 443] on textarea at bounding box center [642, 452] width 673 height 25
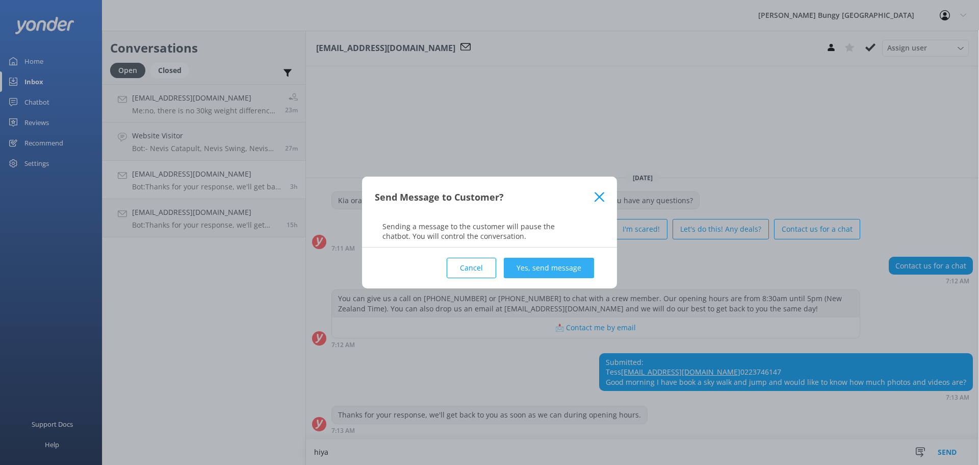
type textarea "hiya"
click at [541, 263] on button "Yes, send message" at bounding box center [549, 268] width 90 height 20
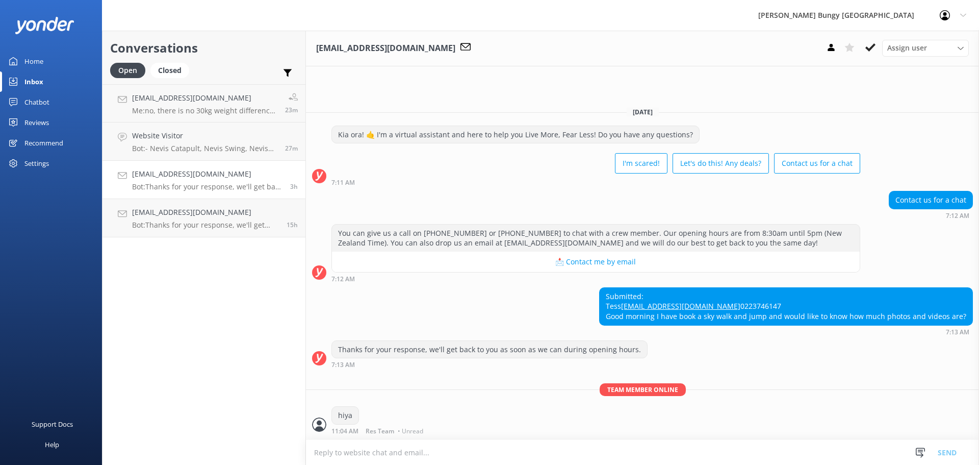
click at [361, 450] on textarea at bounding box center [642, 452] width 673 height 25
click at [244, 349] on div "Conversations Open Closed Important Assigned to me Unassigned tmbelhumeur@gmail…" at bounding box center [204, 248] width 204 height 434
click at [199, 116] on link "tmbelhumeur@gmail.com Me: no, there is no 30kg weight difference requirement fo…" at bounding box center [203, 103] width 203 height 38
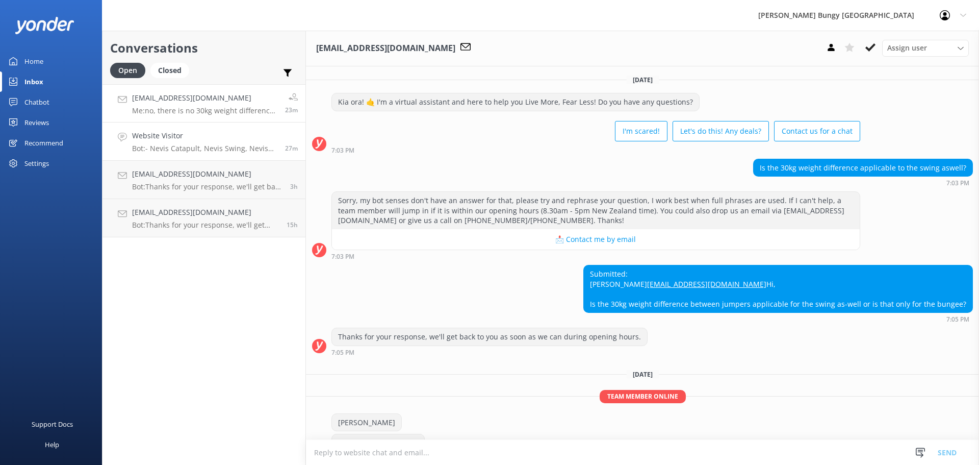
click at [198, 138] on h4 "Website Visitor" at bounding box center [204, 135] width 145 height 11
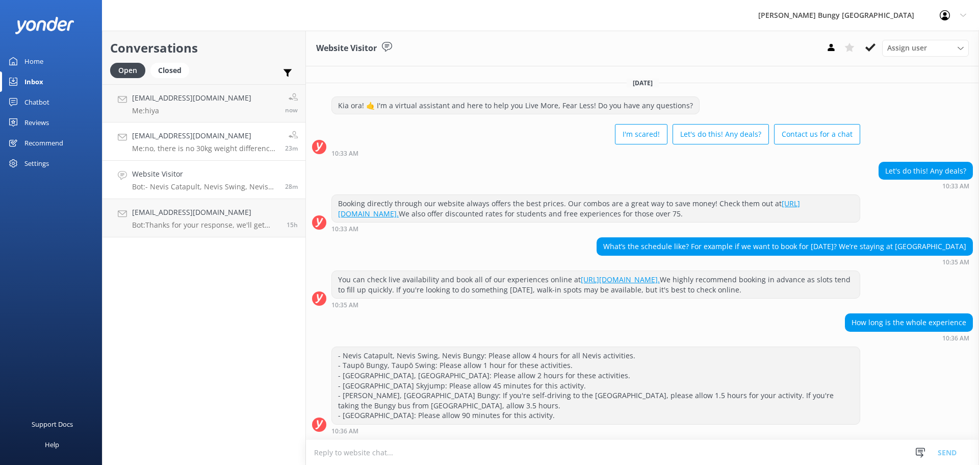
click at [209, 130] on h4 "[EMAIL_ADDRESS][DOMAIN_NAME]" at bounding box center [204, 135] width 145 height 11
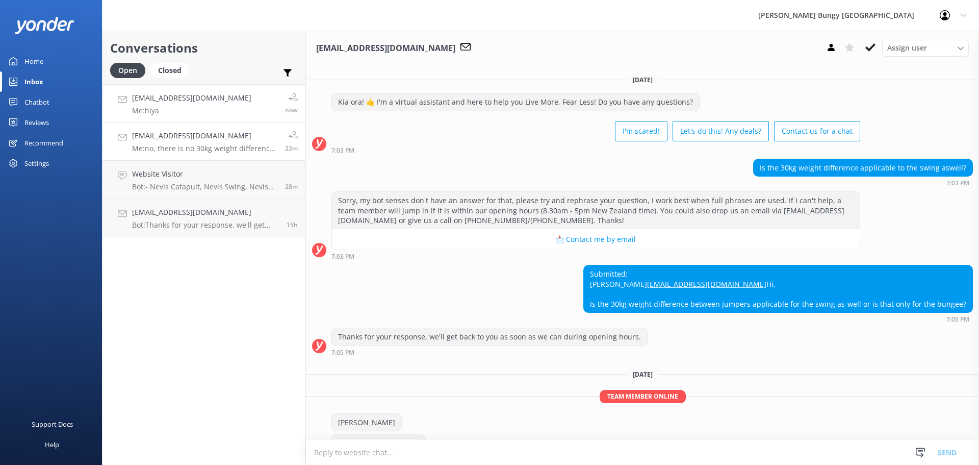
click at [211, 118] on link "[EMAIL_ADDRESS][DOMAIN_NAME] Me: hiya now" at bounding box center [203, 103] width 203 height 38
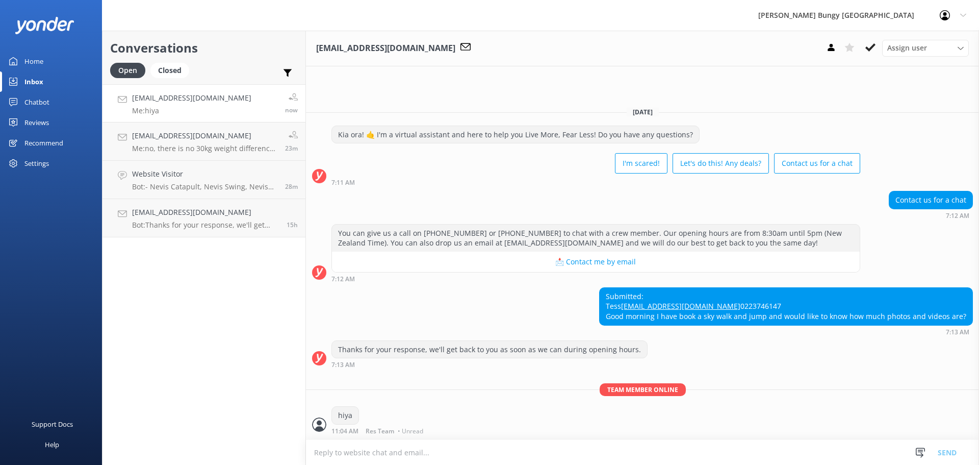
click at [513, 440] on textarea at bounding box center [642, 452] width 673 height 25
type textarea "photos and videos are included in all our packages"
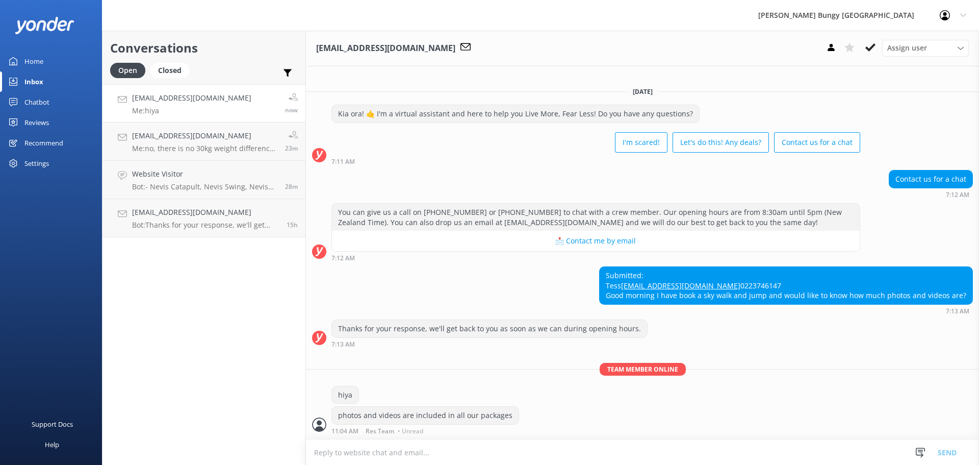
click at [698, 451] on textarea at bounding box center [642, 452] width 673 height 25
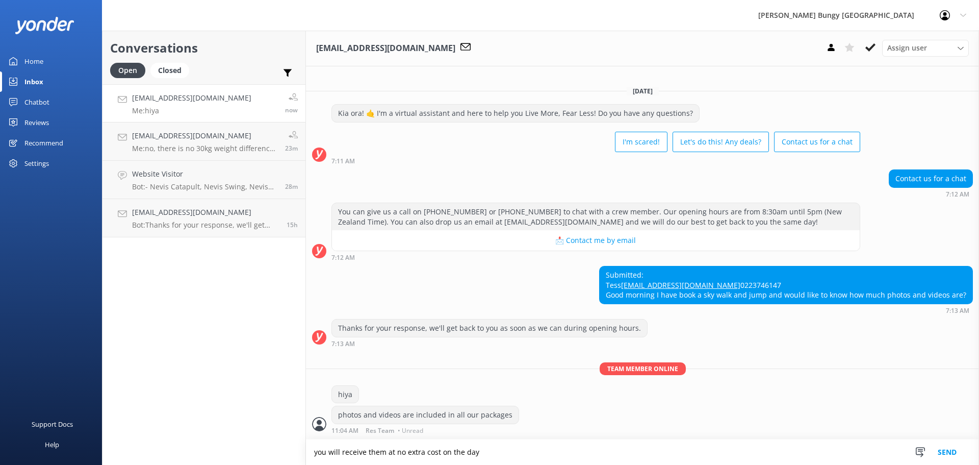
click at [633, 447] on textarea "you will receive them at no extra cost on the day" at bounding box center [642, 451] width 673 height 25
type textarea "you will receive them at no extra cost on the day"
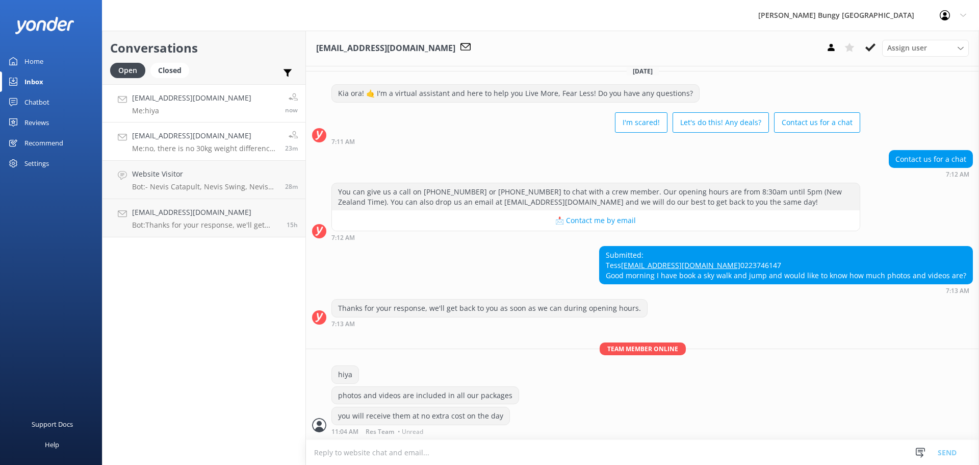
scroll to position [29, 0]
click at [181, 188] on p "Bot: - Nevis Catapult, Nevis Swing, Nevis Bungy: Please allow 4 hours for all N…" at bounding box center [204, 186] width 145 height 9
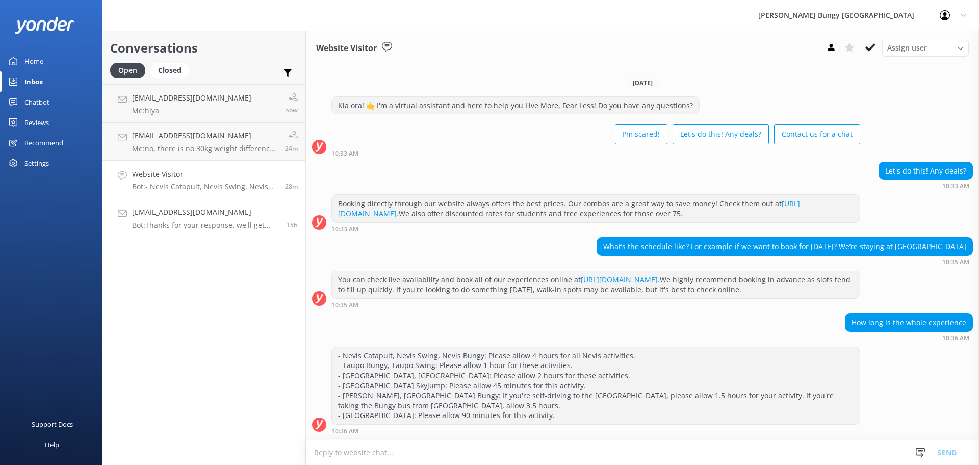
click at [191, 220] on div "[EMAIL_ADDRESS][DOMAIN_NAME] Bot: Thanks for your response, we'll get back to y…" at bounding box center [205, 218] width 147 height 22
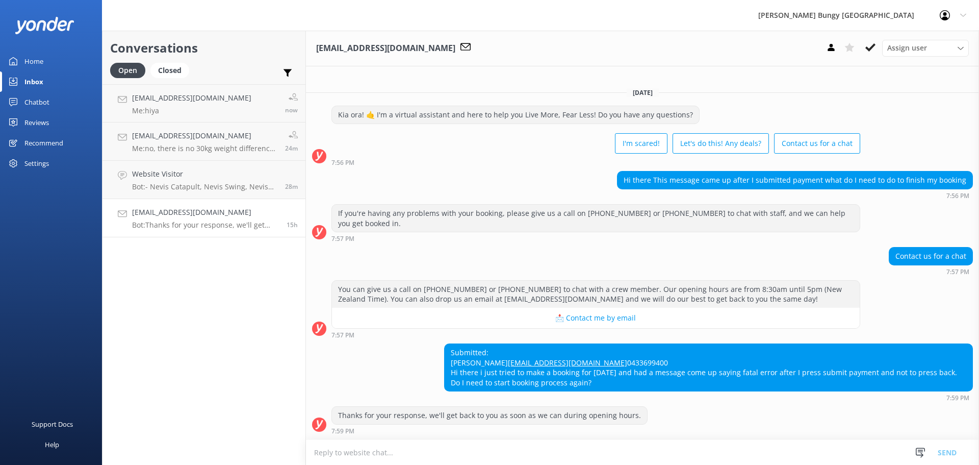
scroll to position [7, 0]
click at [634, 447] on textarea at bounding box center [642, 452] width 673 height 25
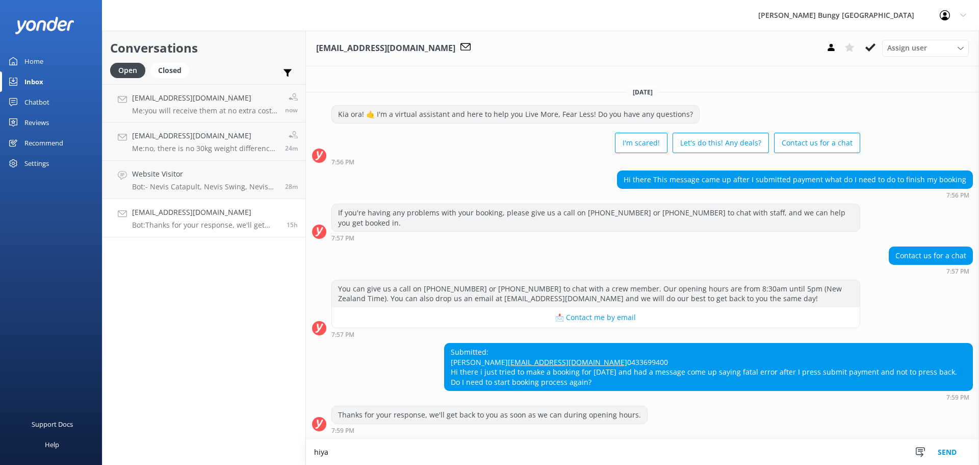
scroll to position [8, 0]
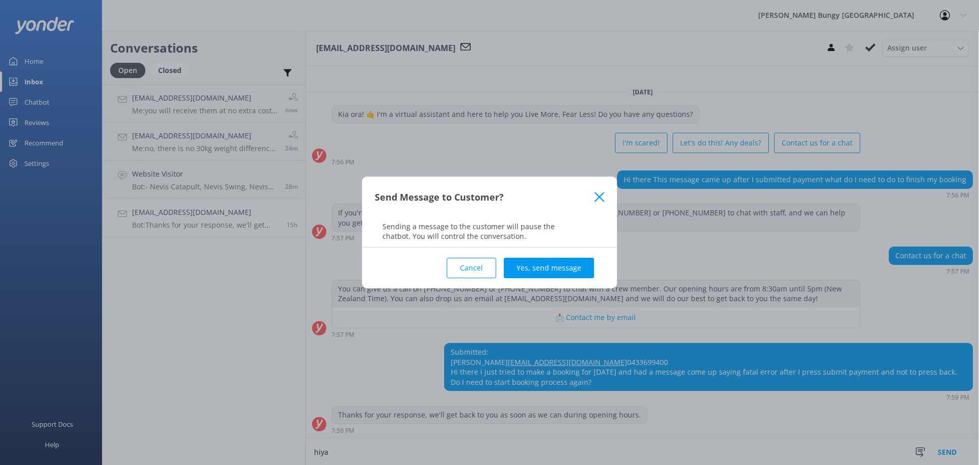
type textarea "hiya"
click at [538, 254] on div "Cancel Yes, send message" at bounding box center [489, 267] width 229 height 41
click at [538, 261] on button "Yes, send message" at bounding box center [549, 268] width 90 height 20
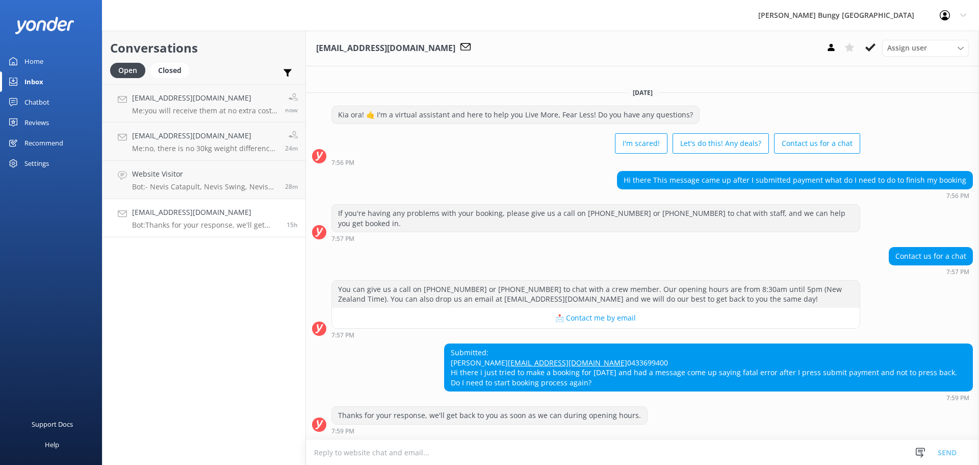
click at [430, 447] on textarea at bounding box center [642, 452] width 673 height 25
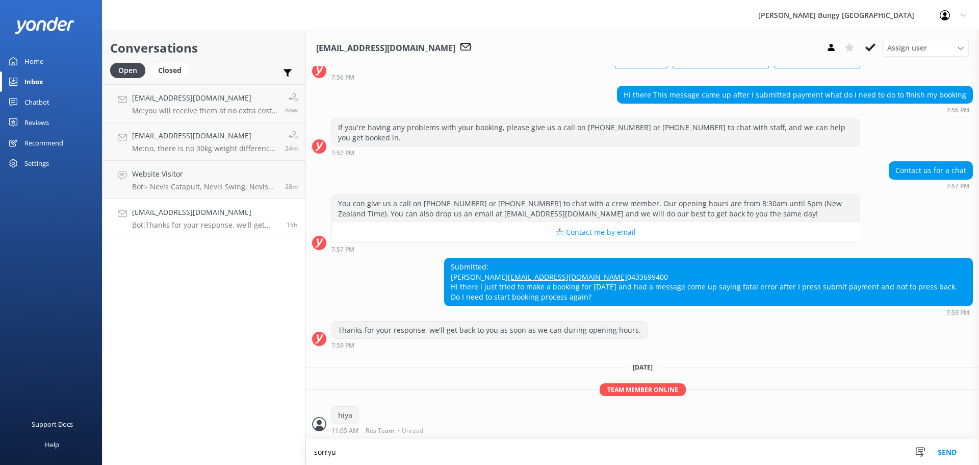
scroll to position [93, 0]
drag, startPoint x: 395, startPoint y: 406, endPoint x: 415, endPoint y: 447, distance: 45.2
drag, startPoint x: 415, startPoint y: 447, endPoint x: 455, endPoint y: 220, distance: 231.0
click at [455, 222] on button "📩 Contact me by email" at bounding box center [596, 232] width 528 height 20
type textarea "sorry to hear you are having trouble booking in"
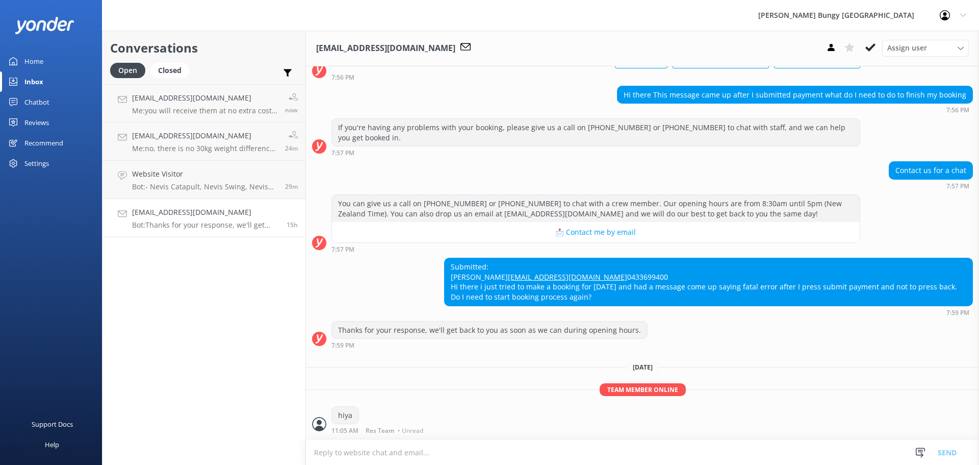
scroll to position [113, 0]
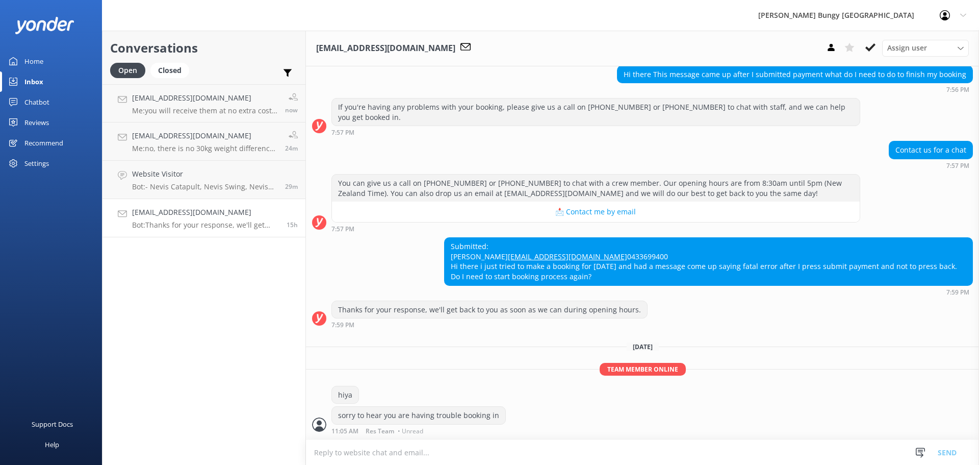
drag, startPoint x: 509, startPoint y: 456, endPoint x: 523, endPoint y: 464, distance: 16.4
click at [523, 464] on textarea at bounding box center [642, 452] width 673 height 25
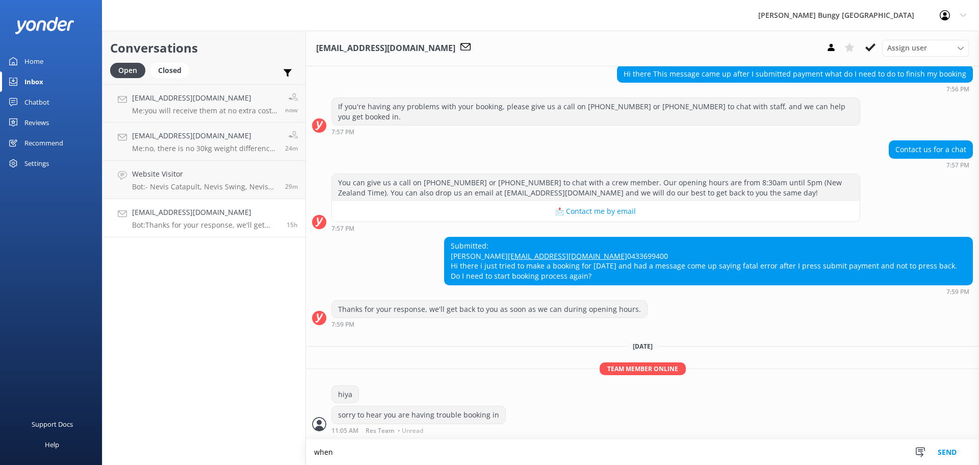
scroll to position [114, 0]
type textarea "when you are ready, feel free to jump back on the chat (not email) between 8:30…"
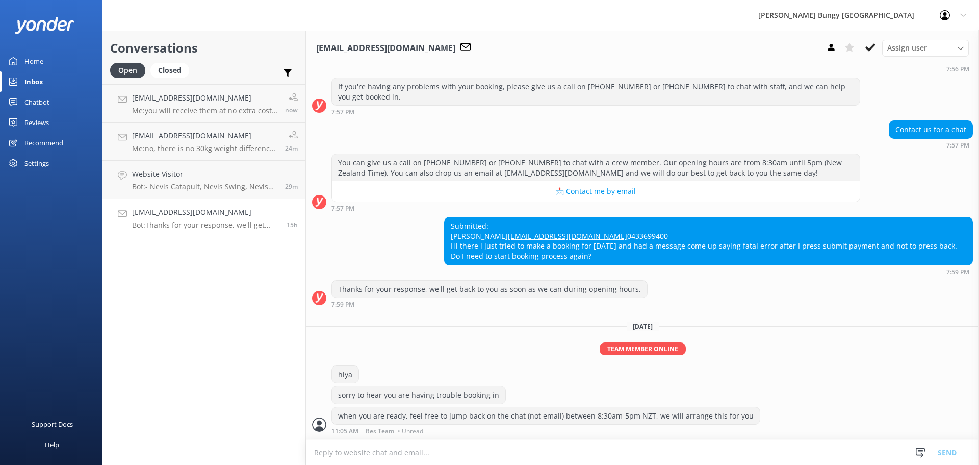
scroll to position [134, 0]
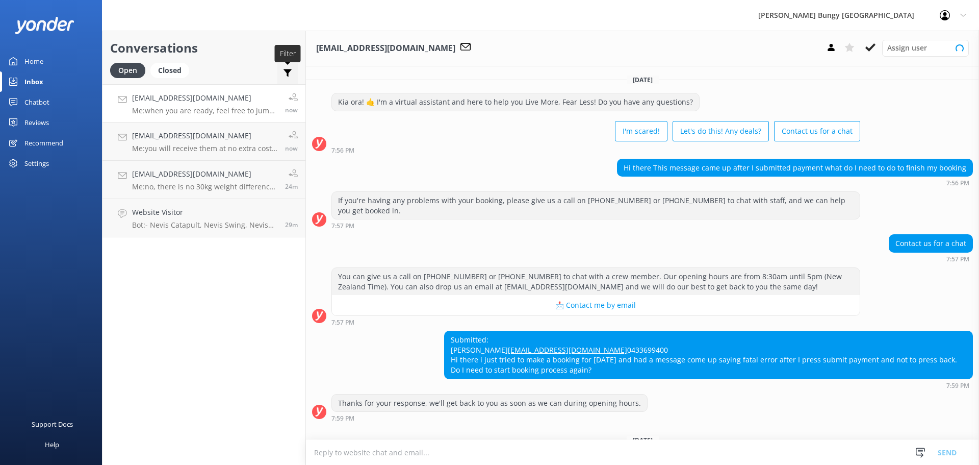
scroll to position [134, 0]
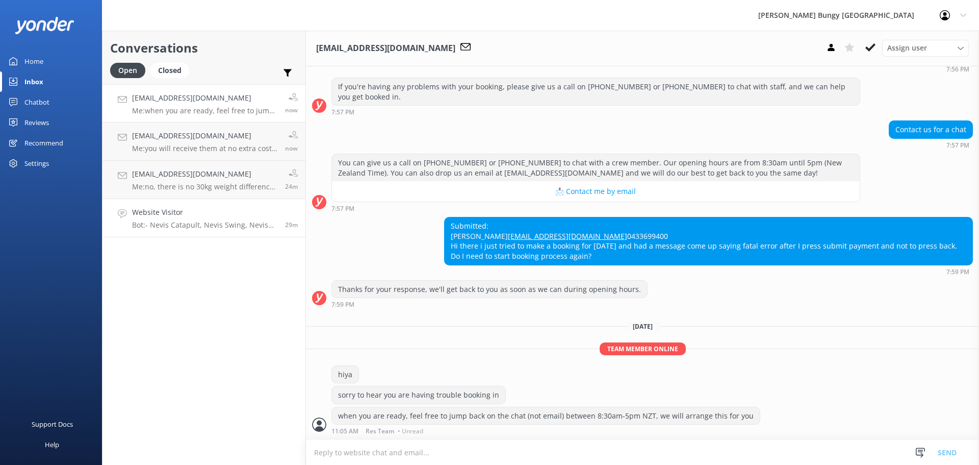
click at [205, 202] on link "Website Visitor Bot: - Nevis Catapult, Nevis Swing, Nevis Bungy: Please allow 4…" at bounding box center [203, 218] width 203 height 38
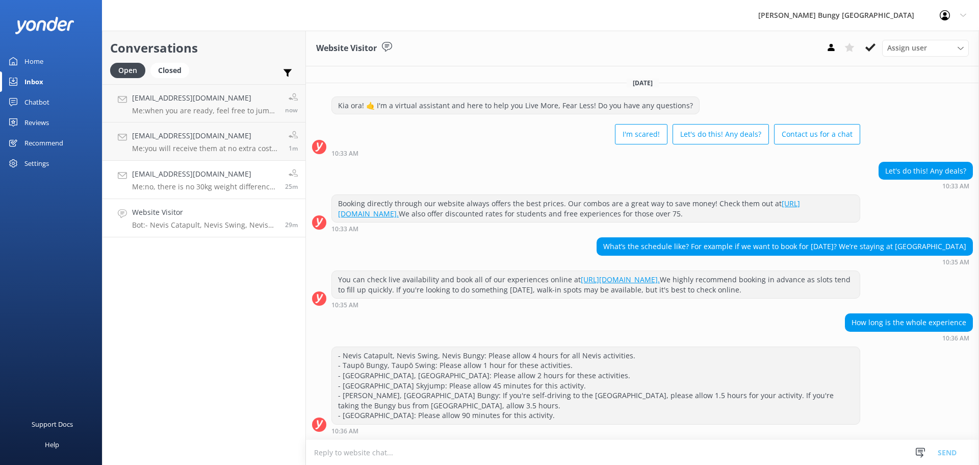
click at [208, 188] on p "Me: no, there is no 30kg weight difference requirement for the the Swing, provi…" at bounding box center [204, 186] width 145 height 9
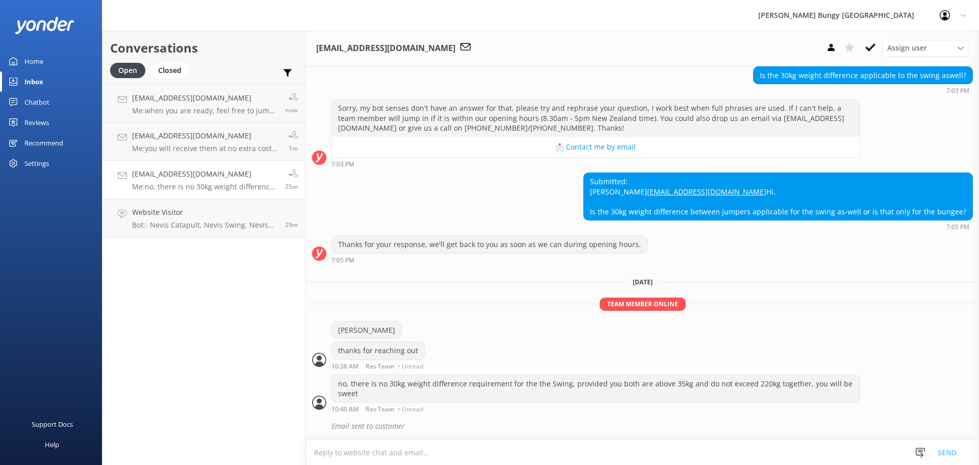
scroll to position [133, 0]
click at [221, 147] on p "Me: you will receive them at no extra cost on the day" at bounding box center [206, 148] width 149 height 9
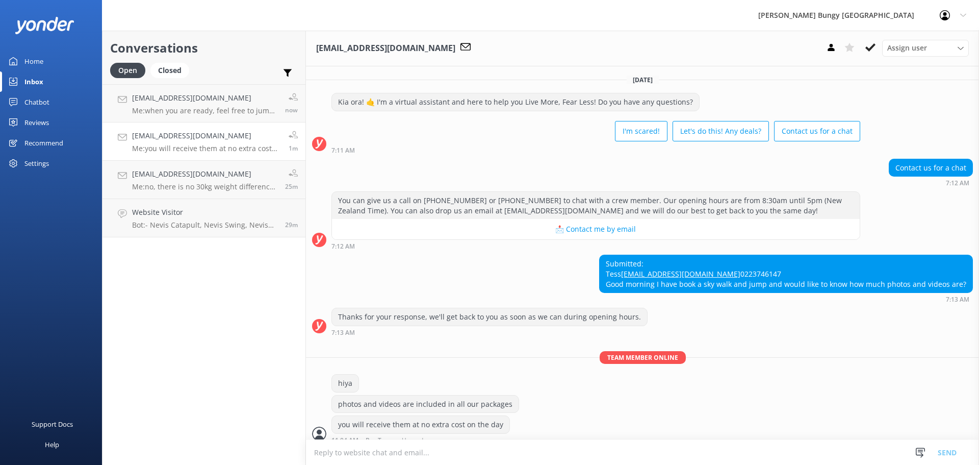
scroll to position [29, 0]
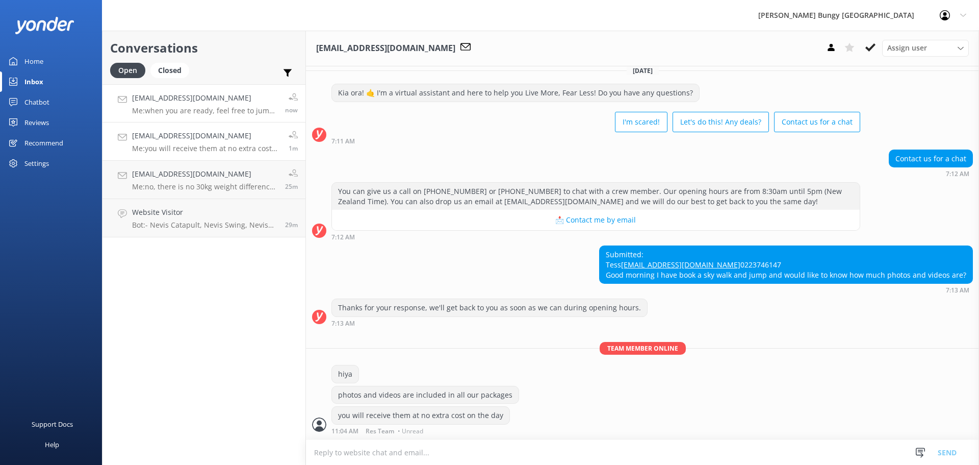
click at [173, 113] on p "Me: when you are ready, feel free to jump back on the chat (not email) between …" at bounding box center [204, 110] width 145 height 9
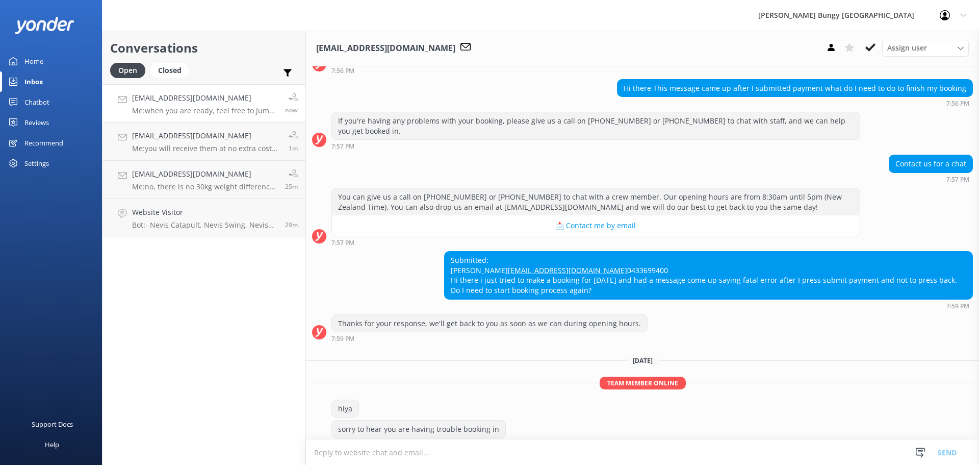
scroll to position [134, 0]
